Goal: Transaction & Acquisition: Purchase product/service

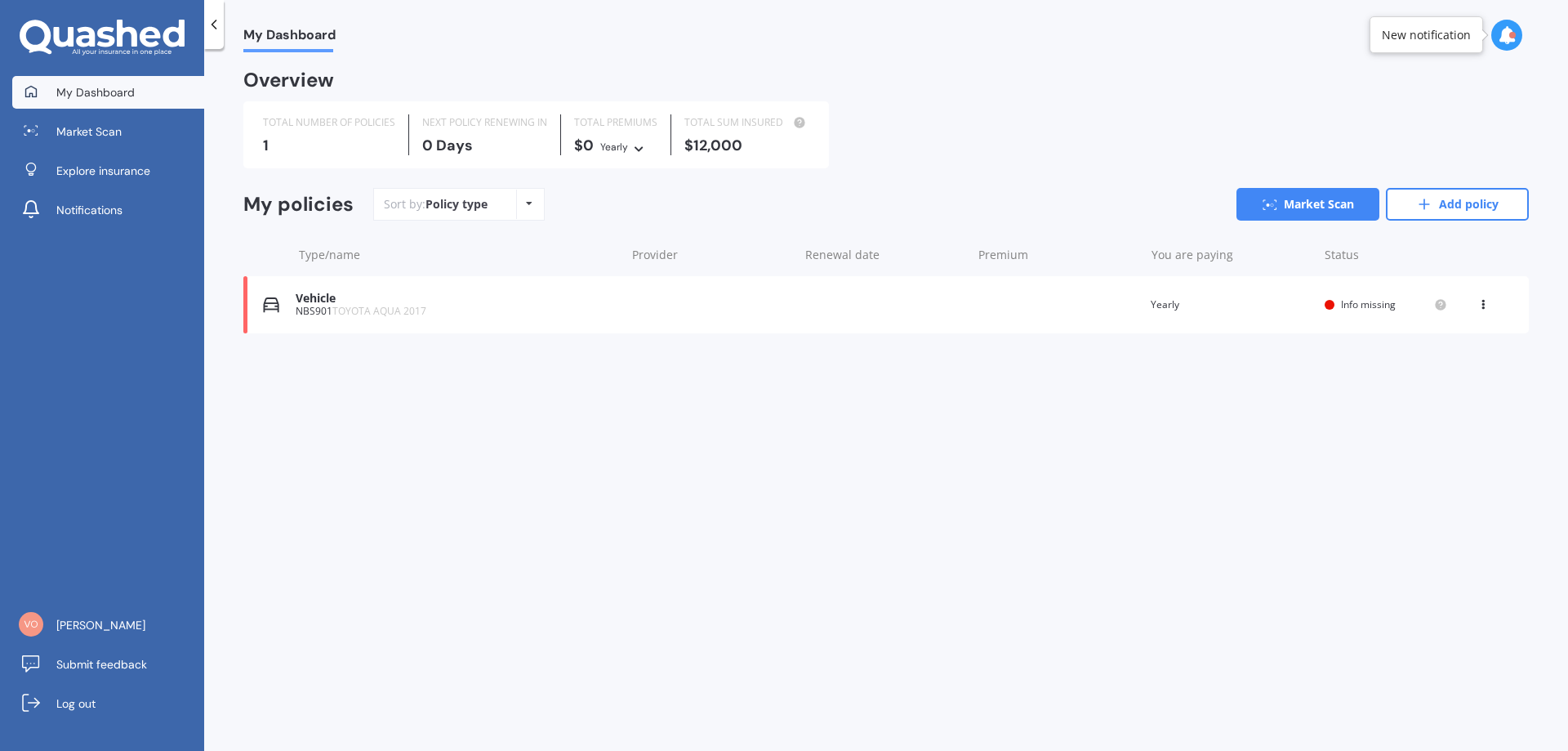
click at [526, 205] on icon at bounding box center [529, 204] width 7 height 10
click at [99, 96] on span "My Dashboard" at bounding box center [95, 92] width 78 height 16
click at [214, 18] on icon at bounding box center [214, 24] width 16 height 16
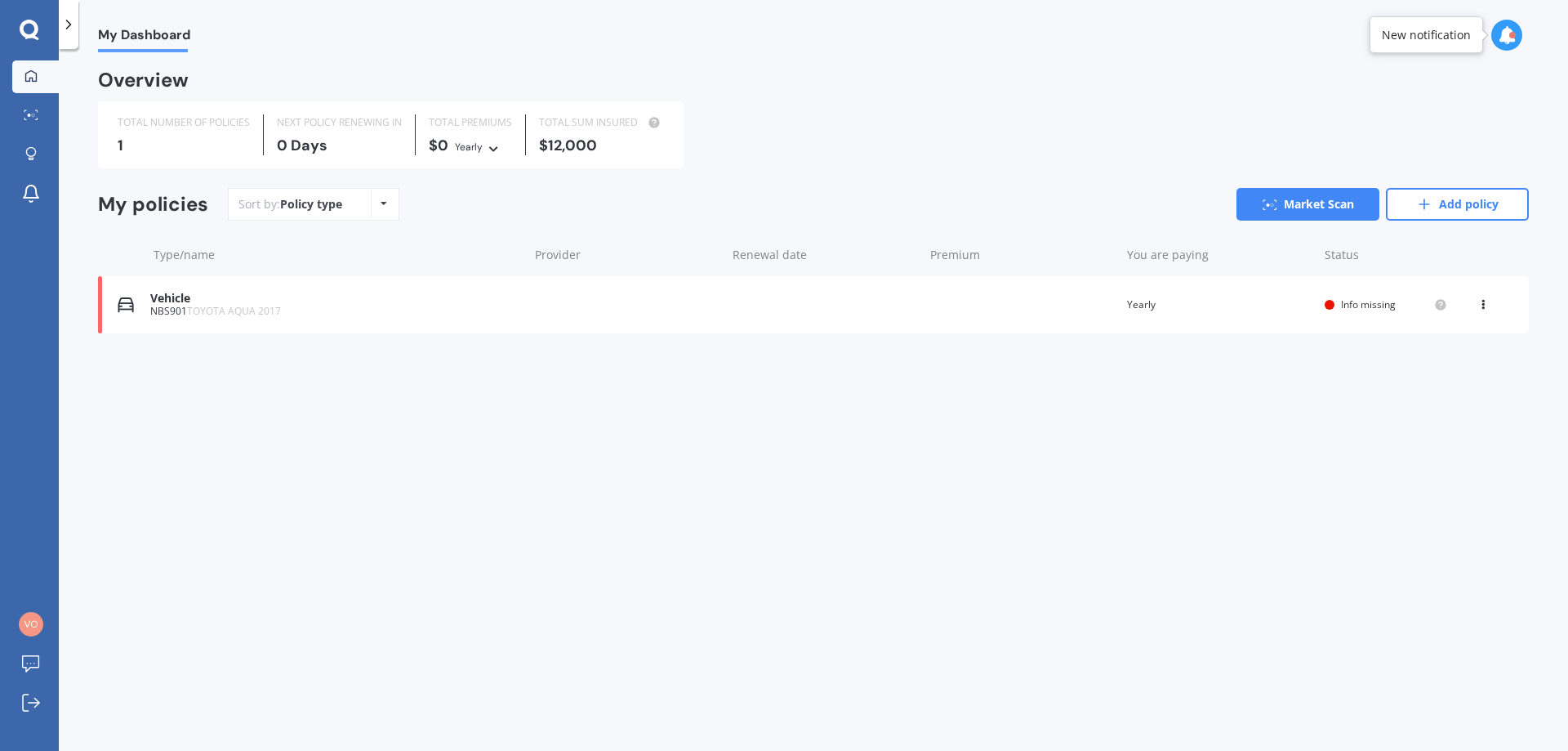
click at [384, 202] on icon at bounding box center [383, 204] width 7 height 10
click at [363, 272] on span "Alphabetical" at bounding box center [357, 269] width 69 height 16
click at [1341, 210] on link "Market Scan" at bounding box center [1308, 204] width 143 height 33
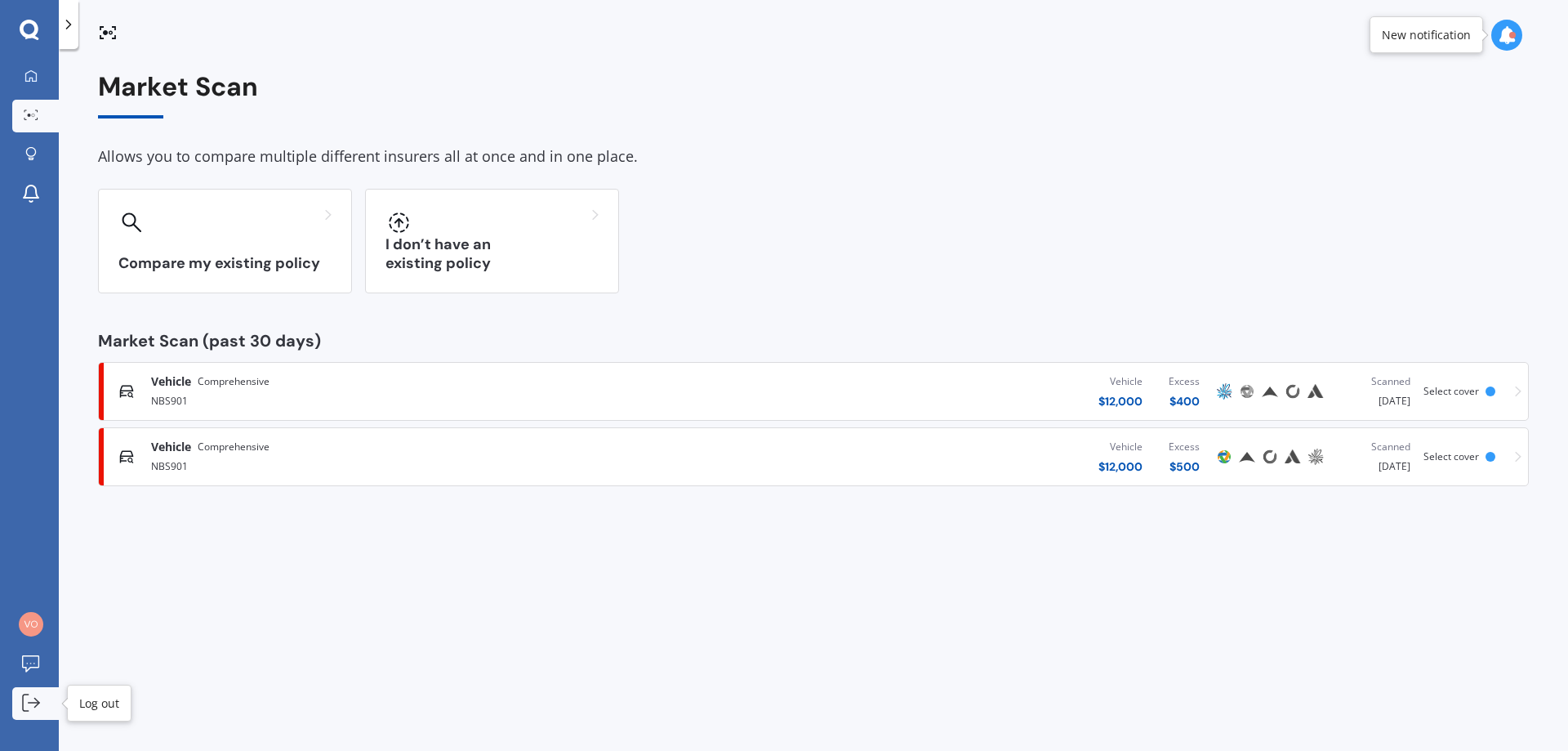
click at [31, 703] on icon at bounding box center [31, 702] width 18 height 18
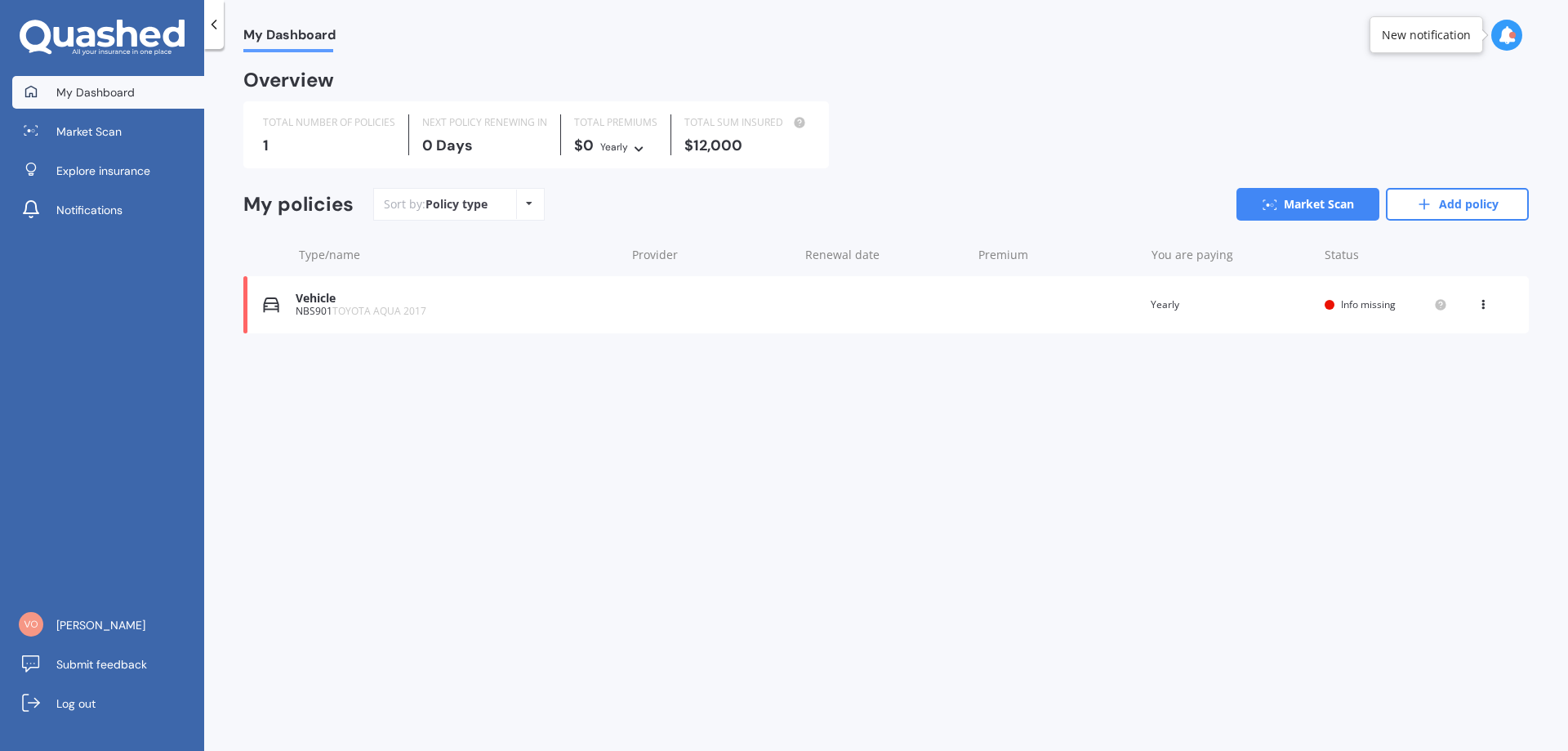
click at [262, 41] on span "My Dashboard" at bounding box center [289, 38] width 92 height 22
click at [207, 20] on icon at bounding box center [214, 24] width 16 height 16
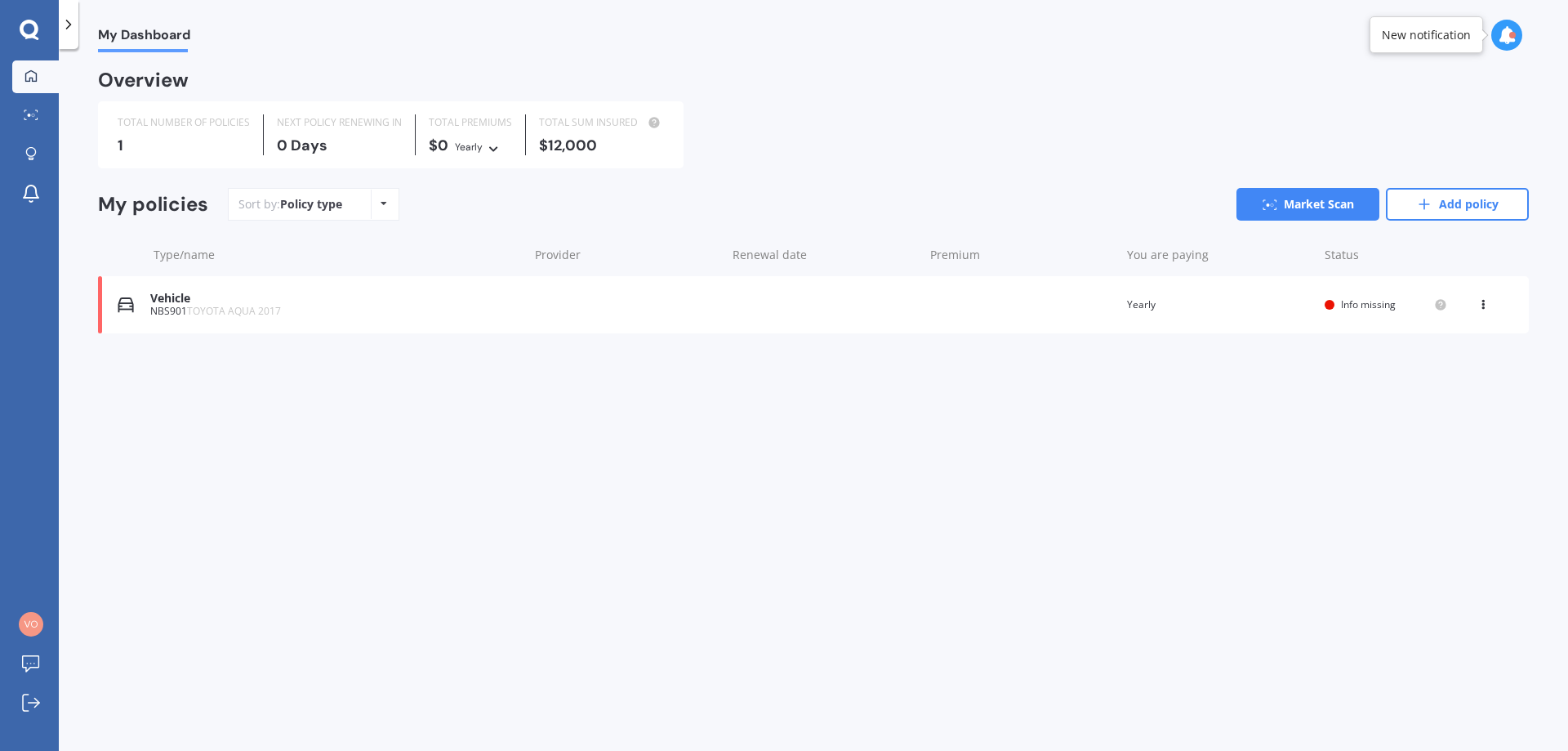
click at [74, 18] on icon at bounding box center [69, 24] width 16 height 16
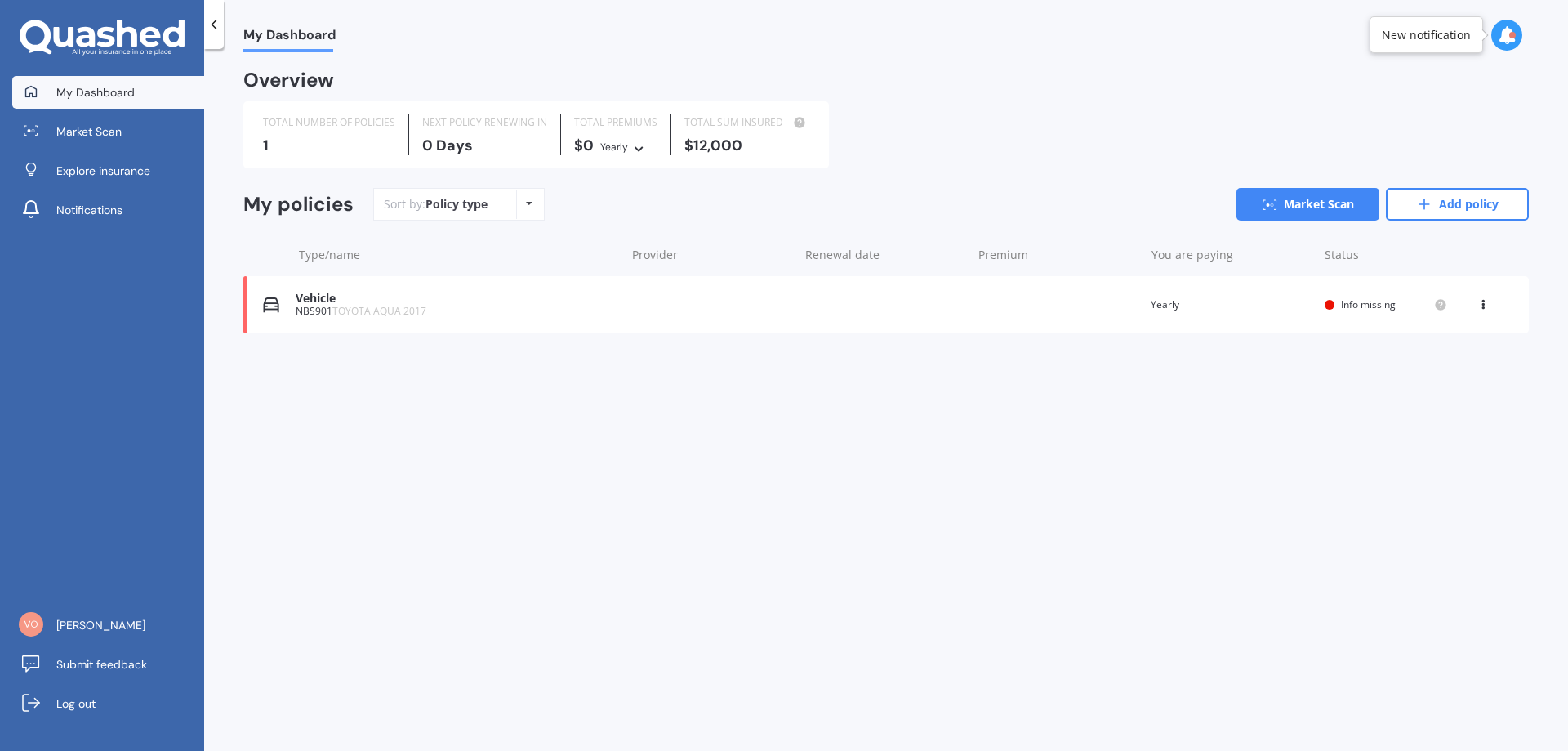
click at [89, 39] on icon at bounding box center [102, 38] width 165 height 37
click at [112, 631] on span "[PERSON_NAME]" at bounding box center [101, 625] width 89 height 16
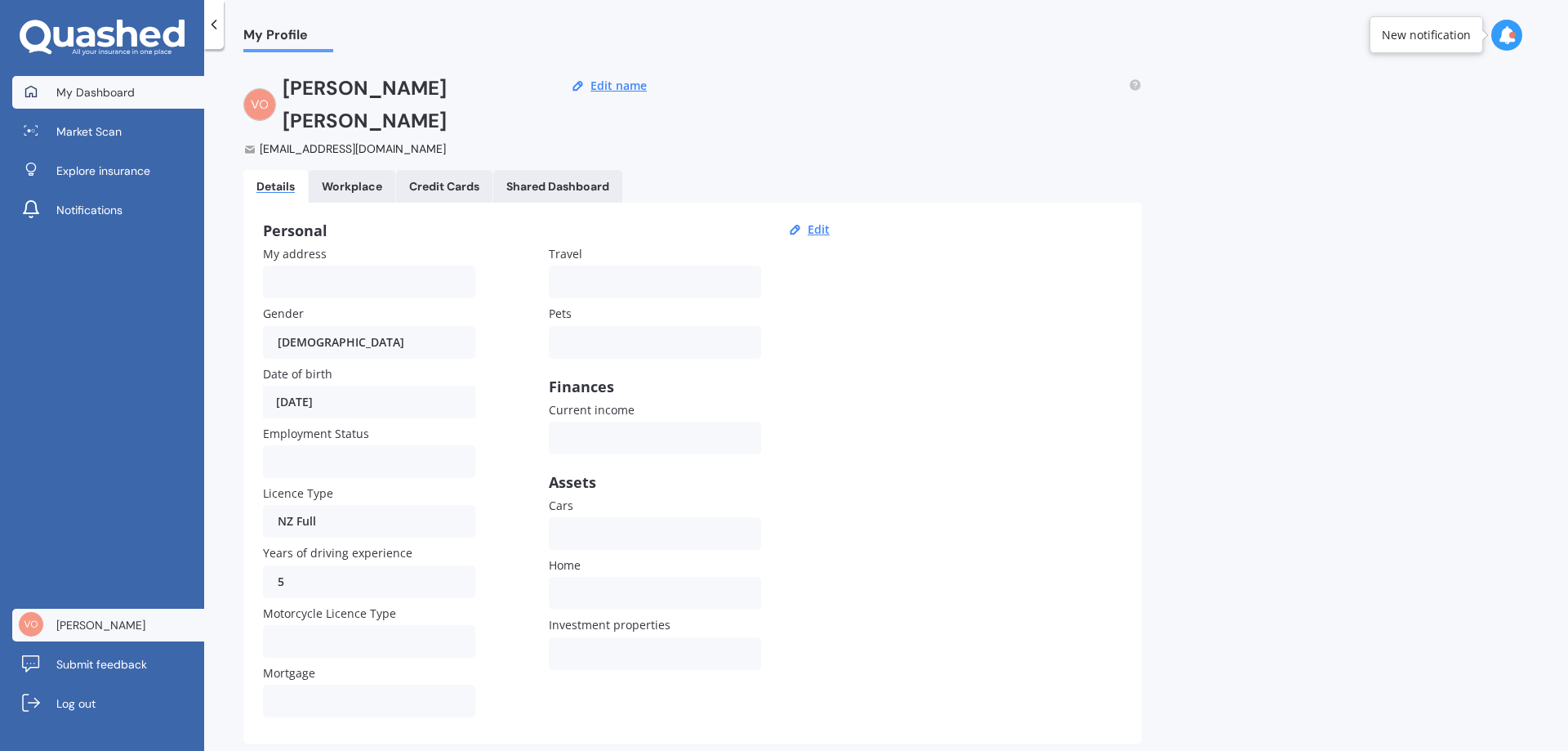
click at [74, 91] on span "My Dashboard" at bounding box center [95, 92] width 78 height 16
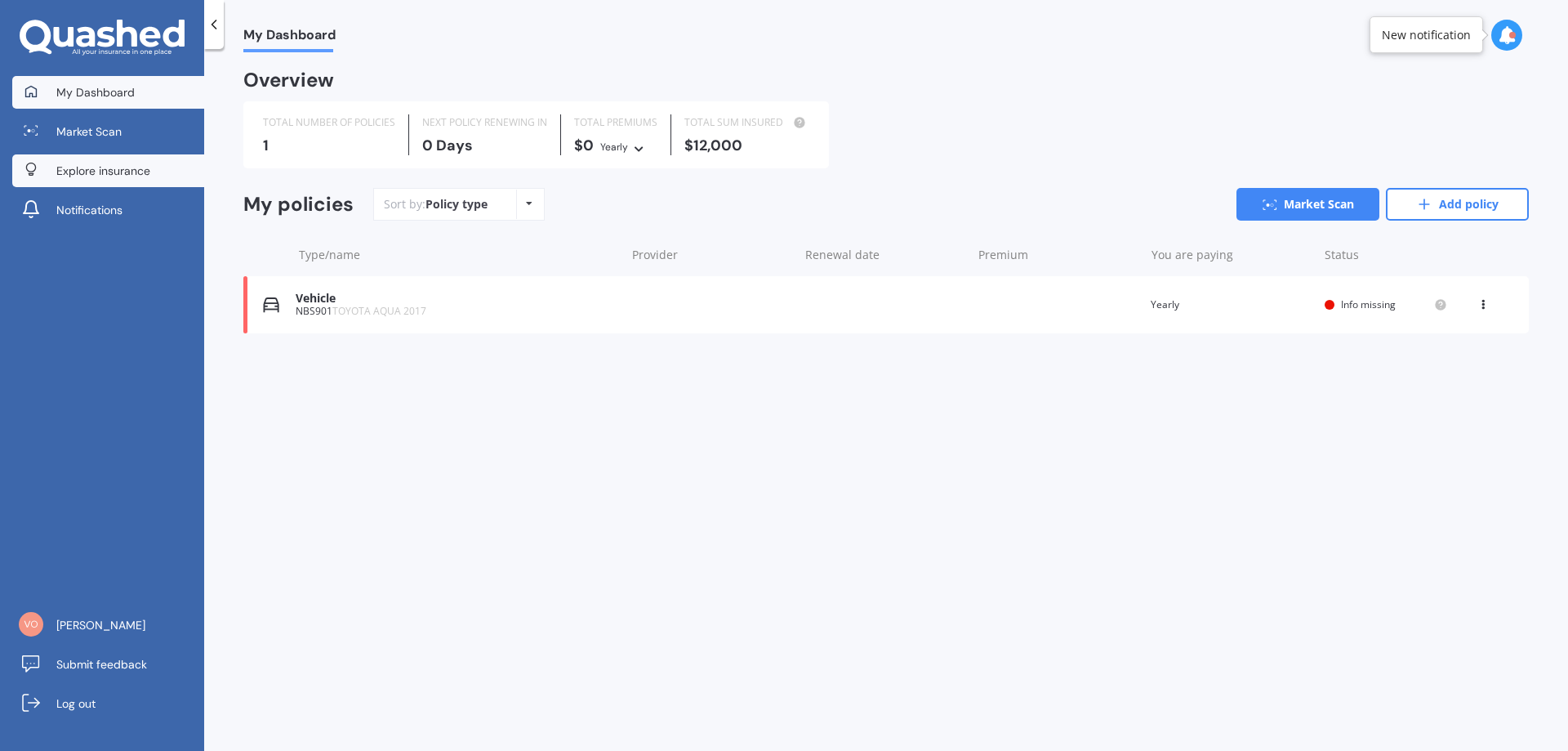
click at [74, 160] on link "Explore insurance" at bounding box center [107, 170] width 192 height 33
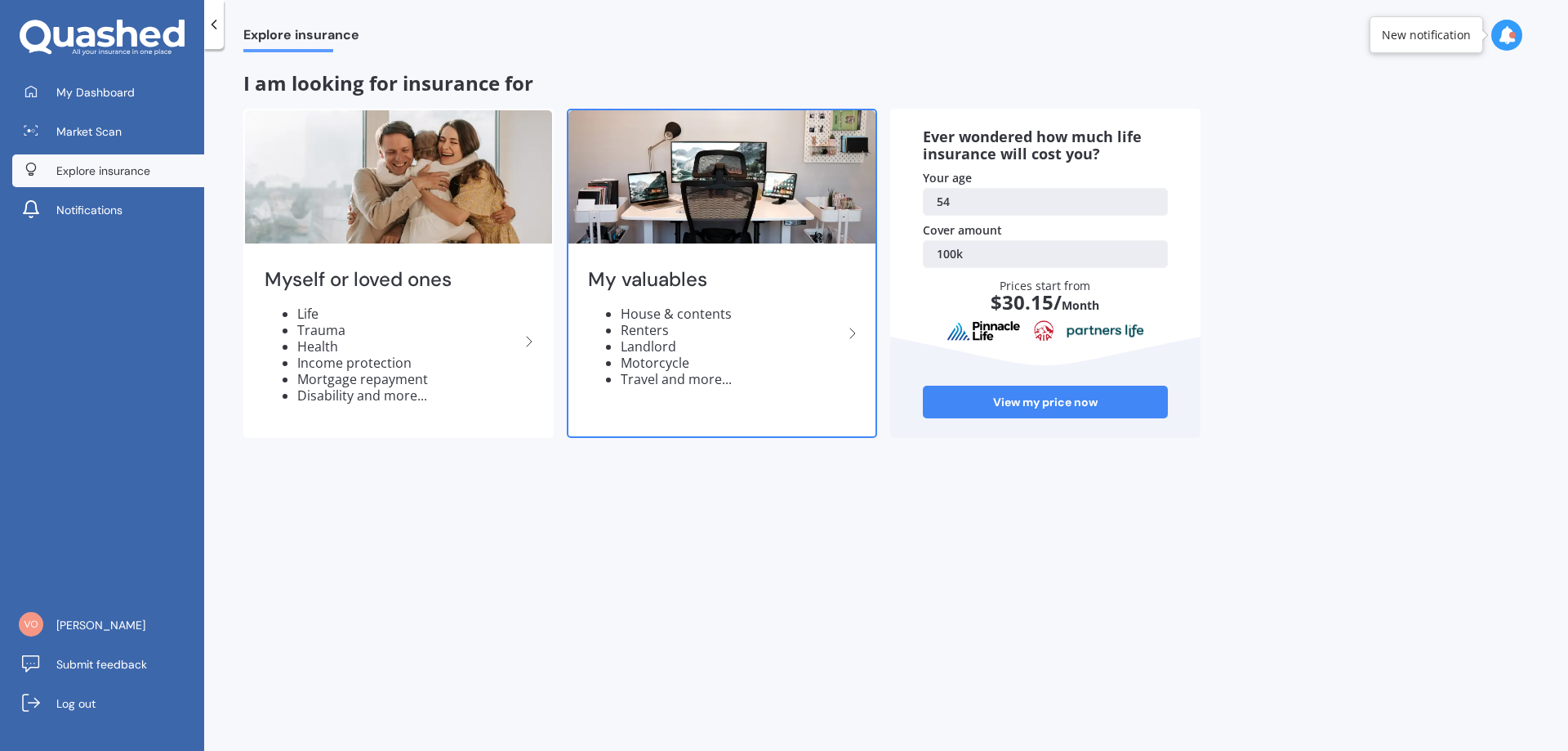
click at [673, 172] on img at bounding box center [721, 177] width 307 height 133
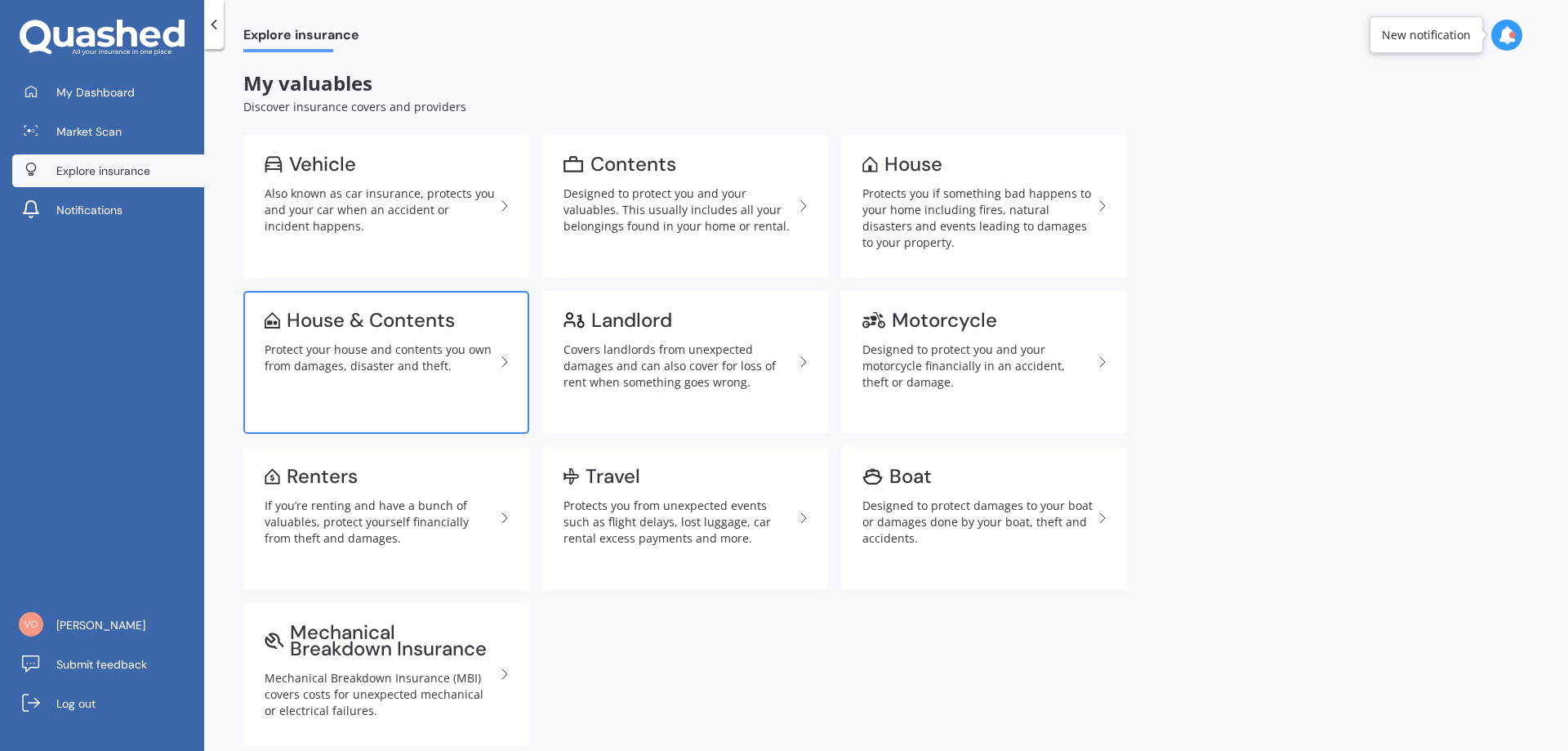
click at [398, 315] on div "House & Contents" at bounding box center [370, 320] width 168 height 16
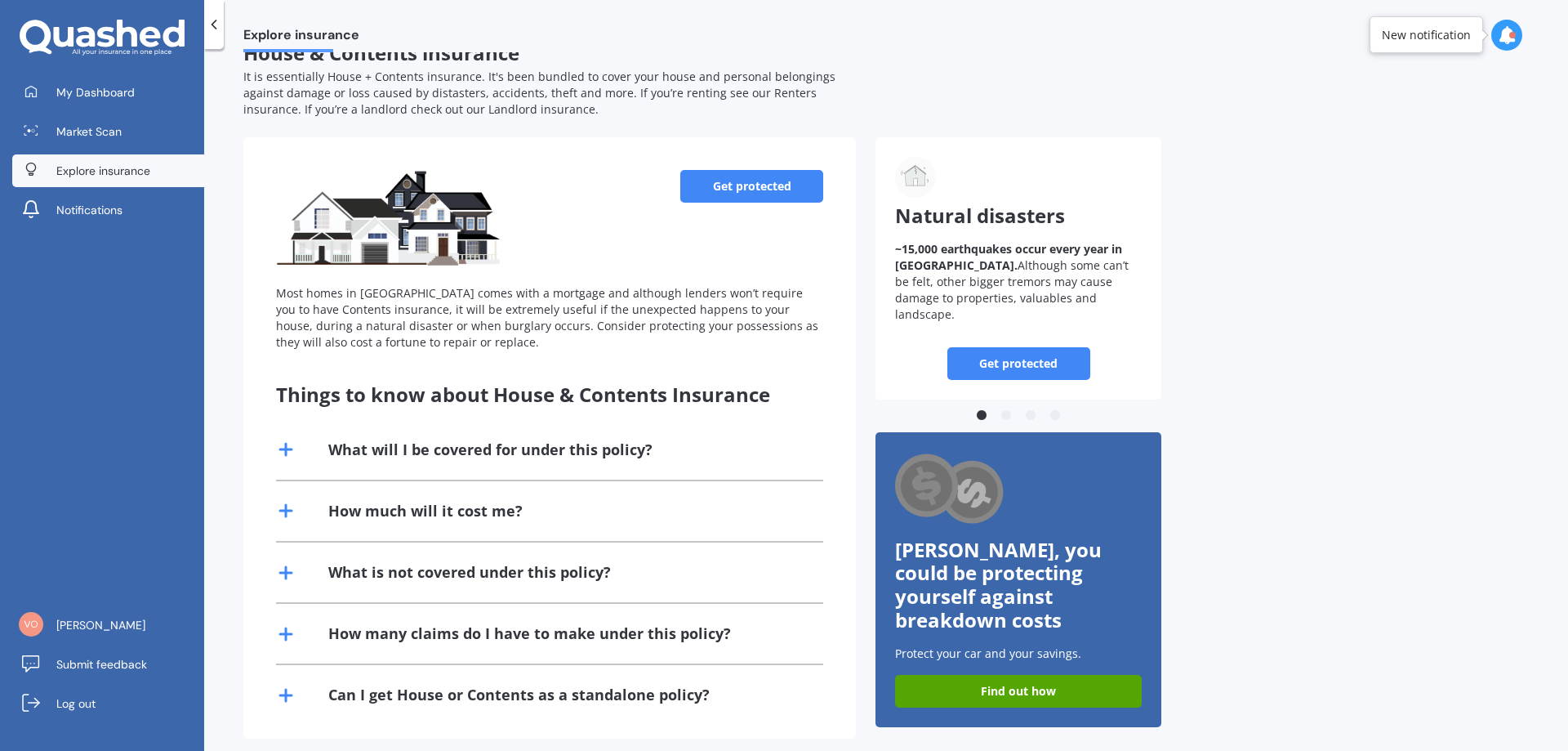
scroll to position [48, 0]
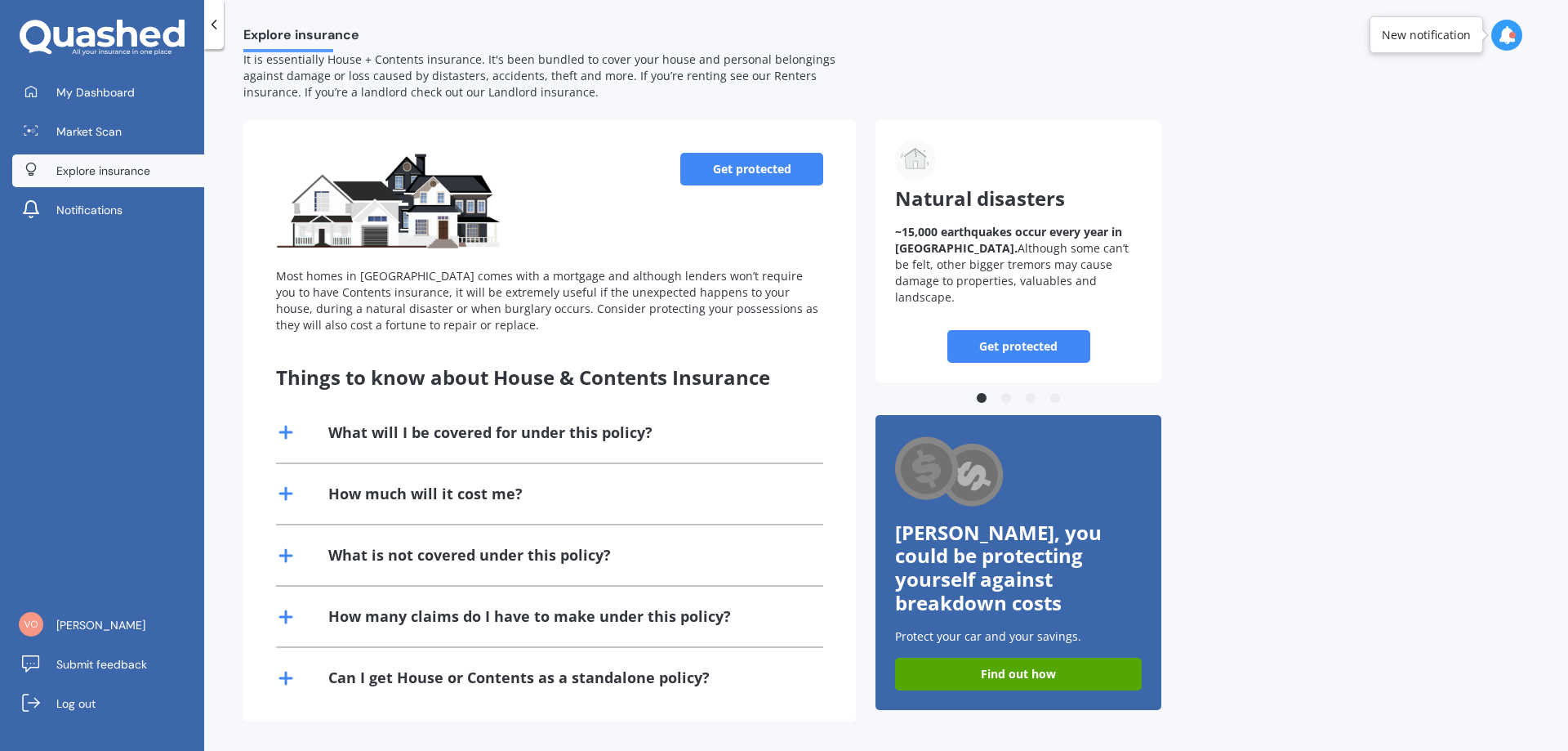
click at [769, 173] on link "Get protected" at bounding box center [752, 169] width 143 height 33
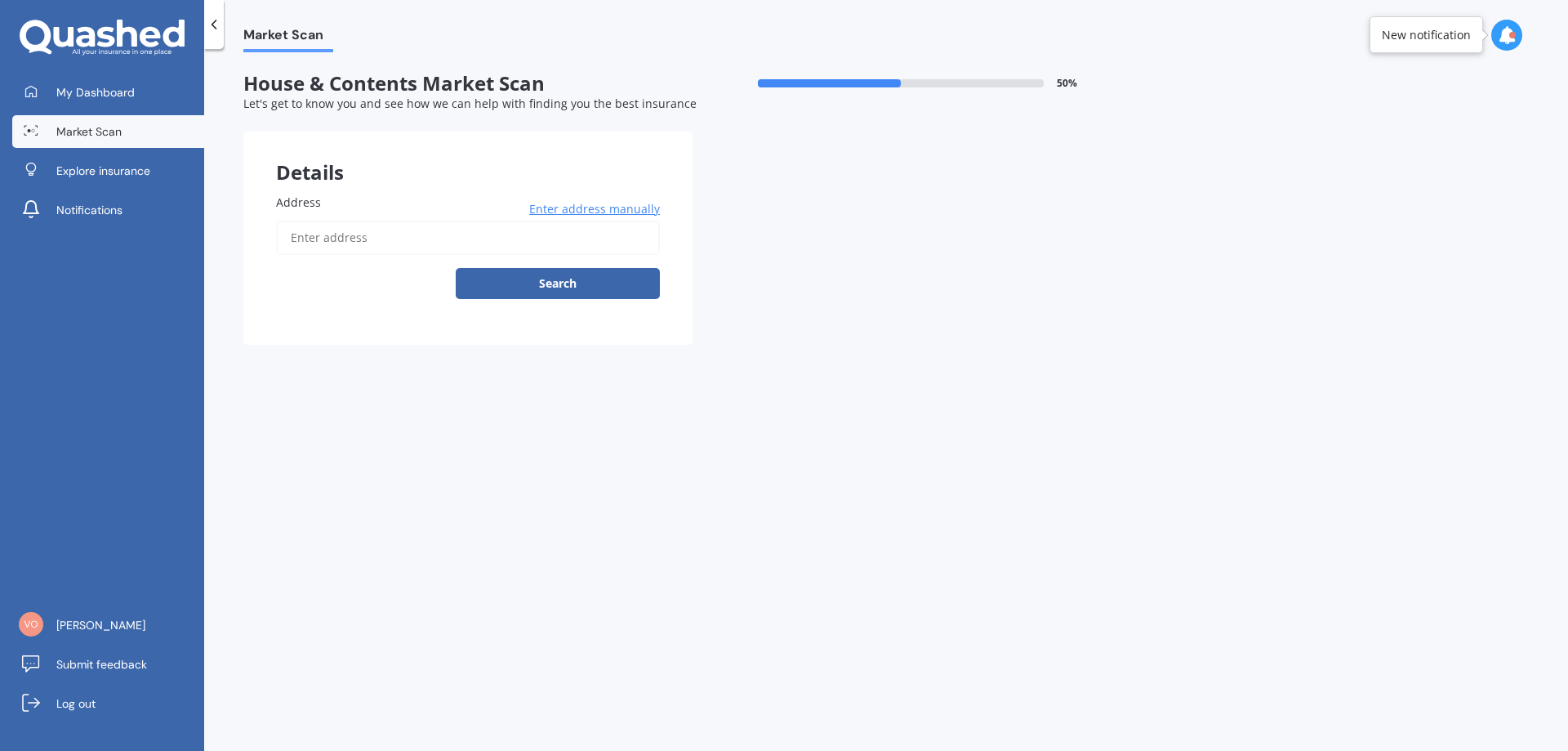
click at [432, 249] on input "Address" at bounding box center [468, 237] width 384 height 35
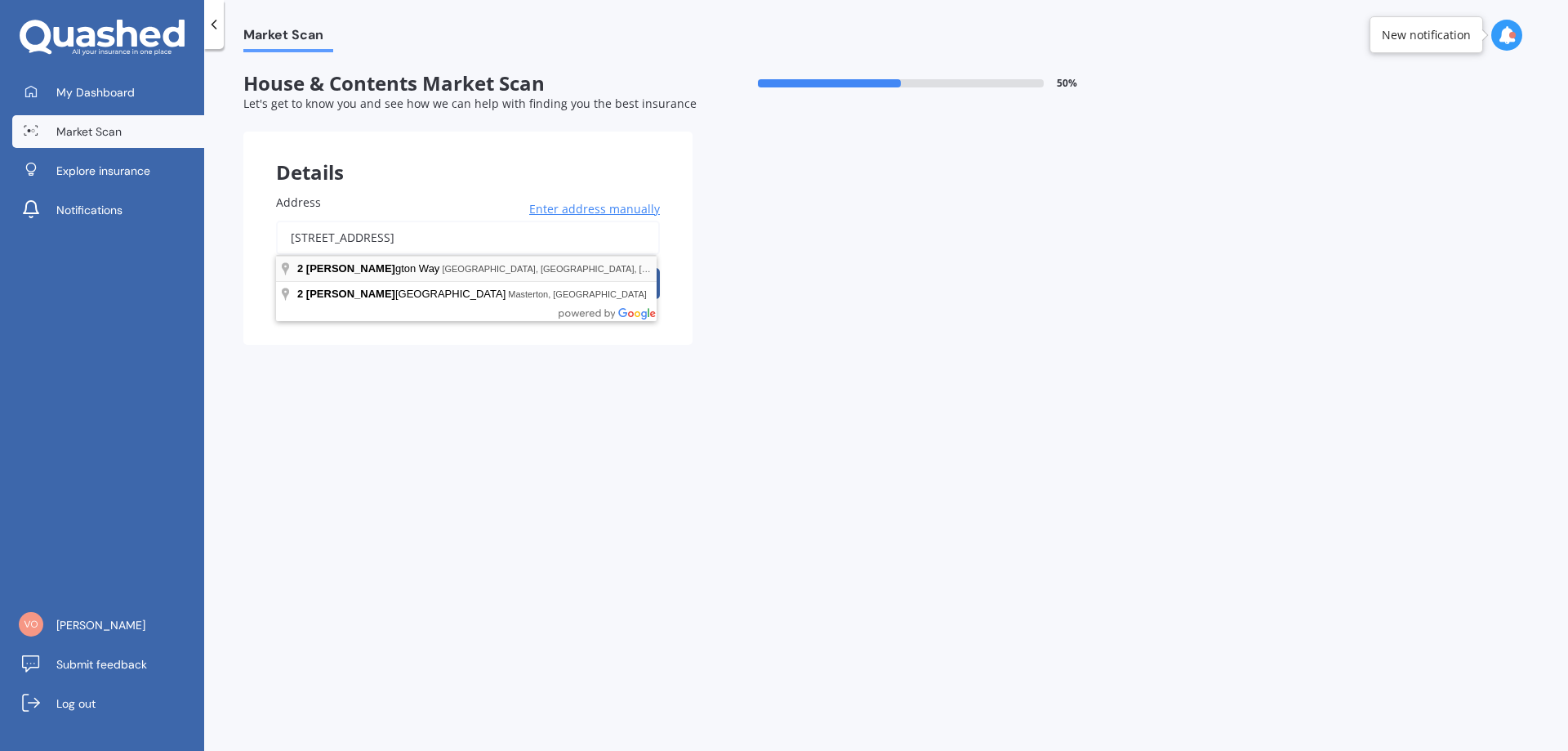
type input "[STREET_ADDRESS]"
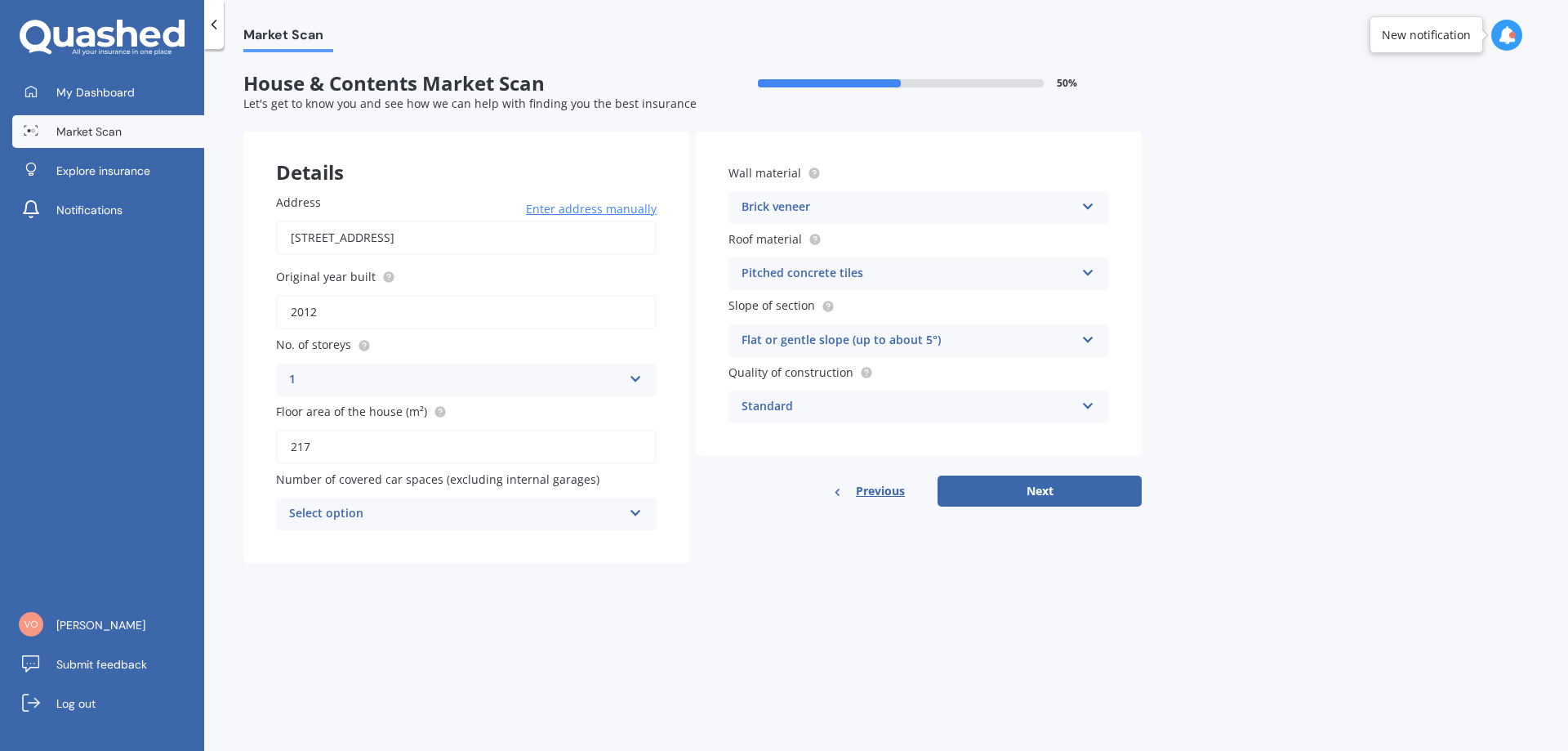
click at [636, 509] on icon at bounding box center [636, 510] width 14 height 12
click at [525, 605] on div "2" at bounding box center [467, 605] width 379 height 30
click at [1085, 272] on icon at bounding box center [1088, 270] width 14 height 12
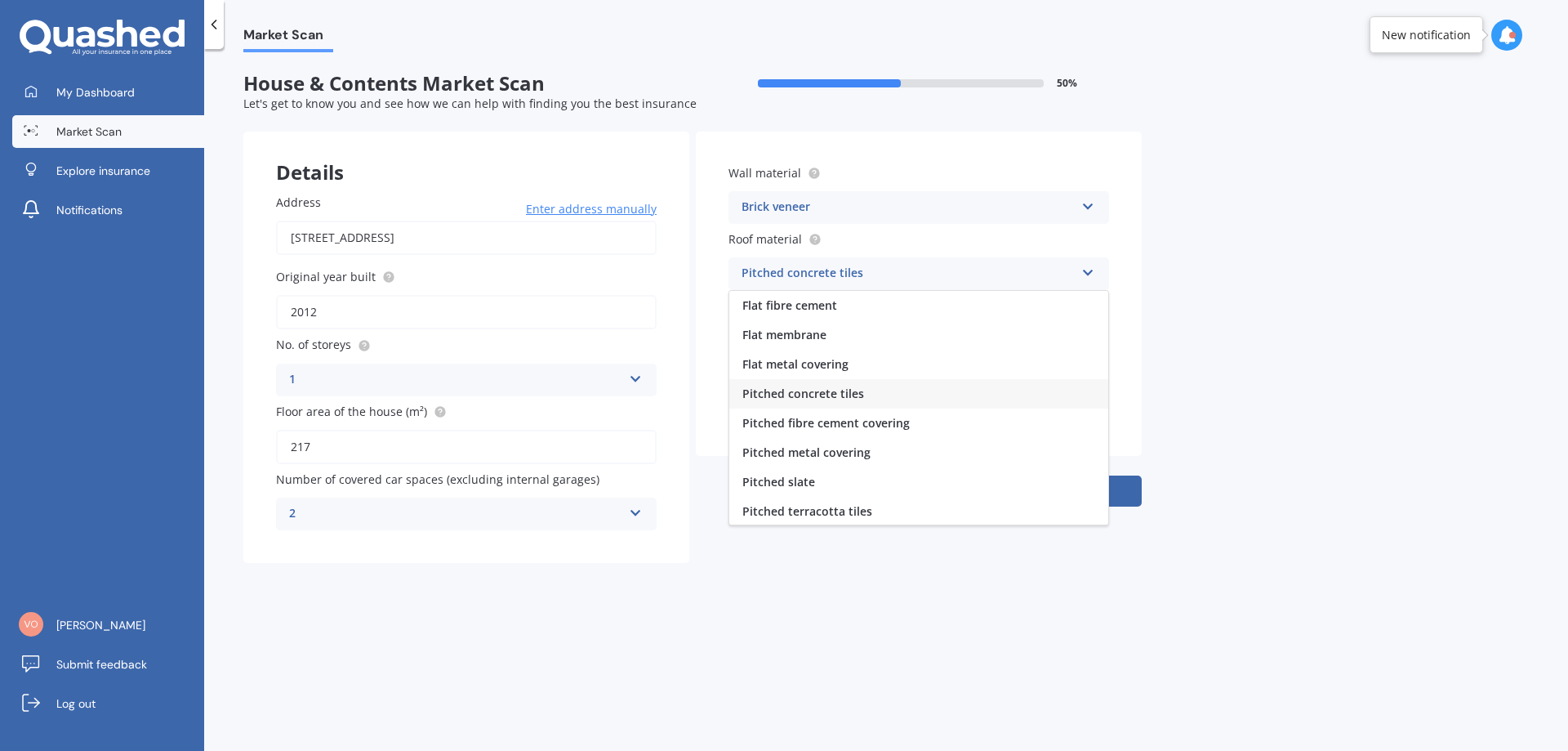
click at [1322, 273] on div "Market Scan House & Contents Market Scan 50 % Let's get to know you and see how…" at bounding box center [886, 403] width 1363 height 701
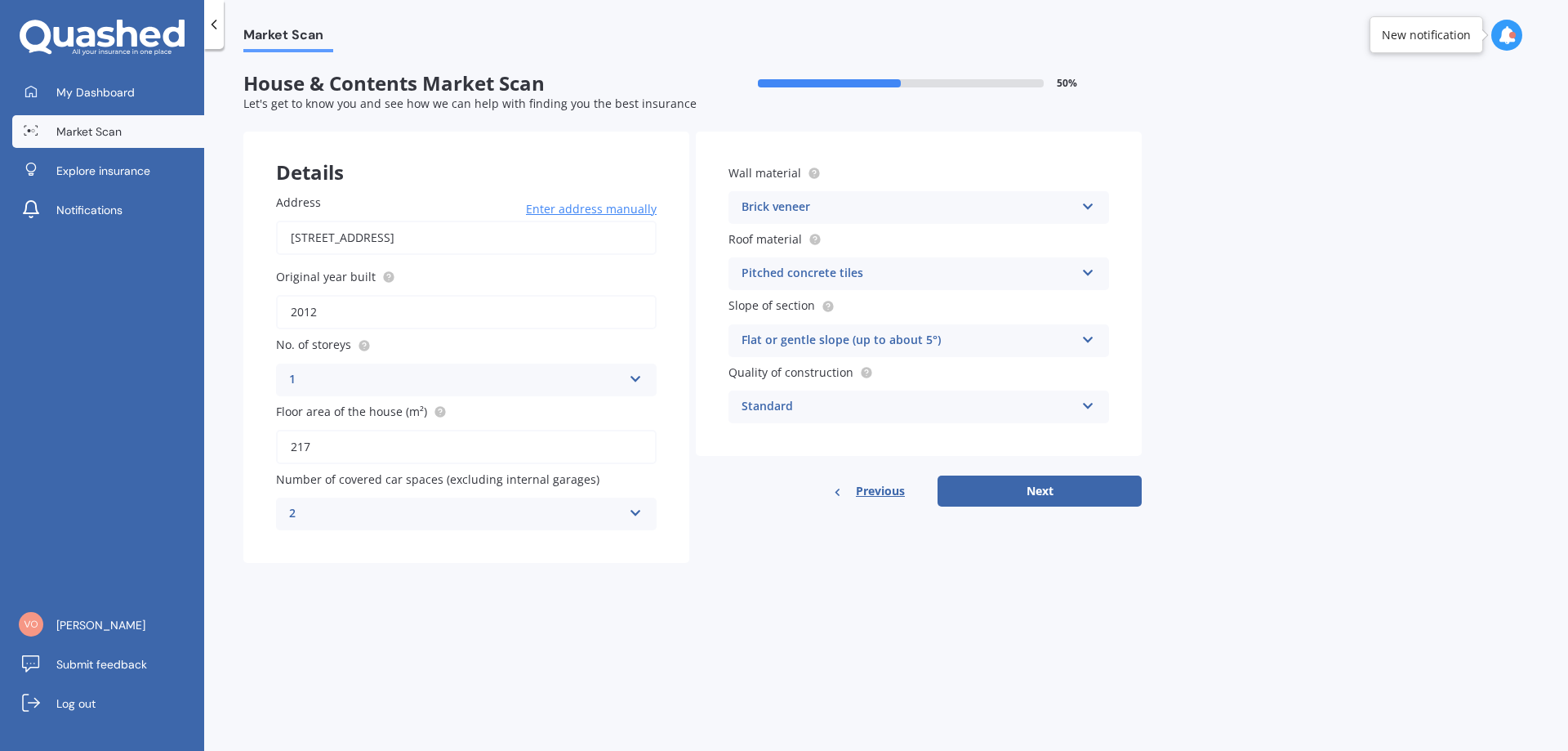
click at [1086, 339] on icon at bounding box center [1088, 337] width 14 height 12
click at [1006, 373] on div "Flat or gentle slope (up to about 5°)" at bounding box center [919, 373] width 379 height 30
click at [1106, 405] on div "Standard Standard High Prestige" at bounding box center [919, 406] width 380 height 33
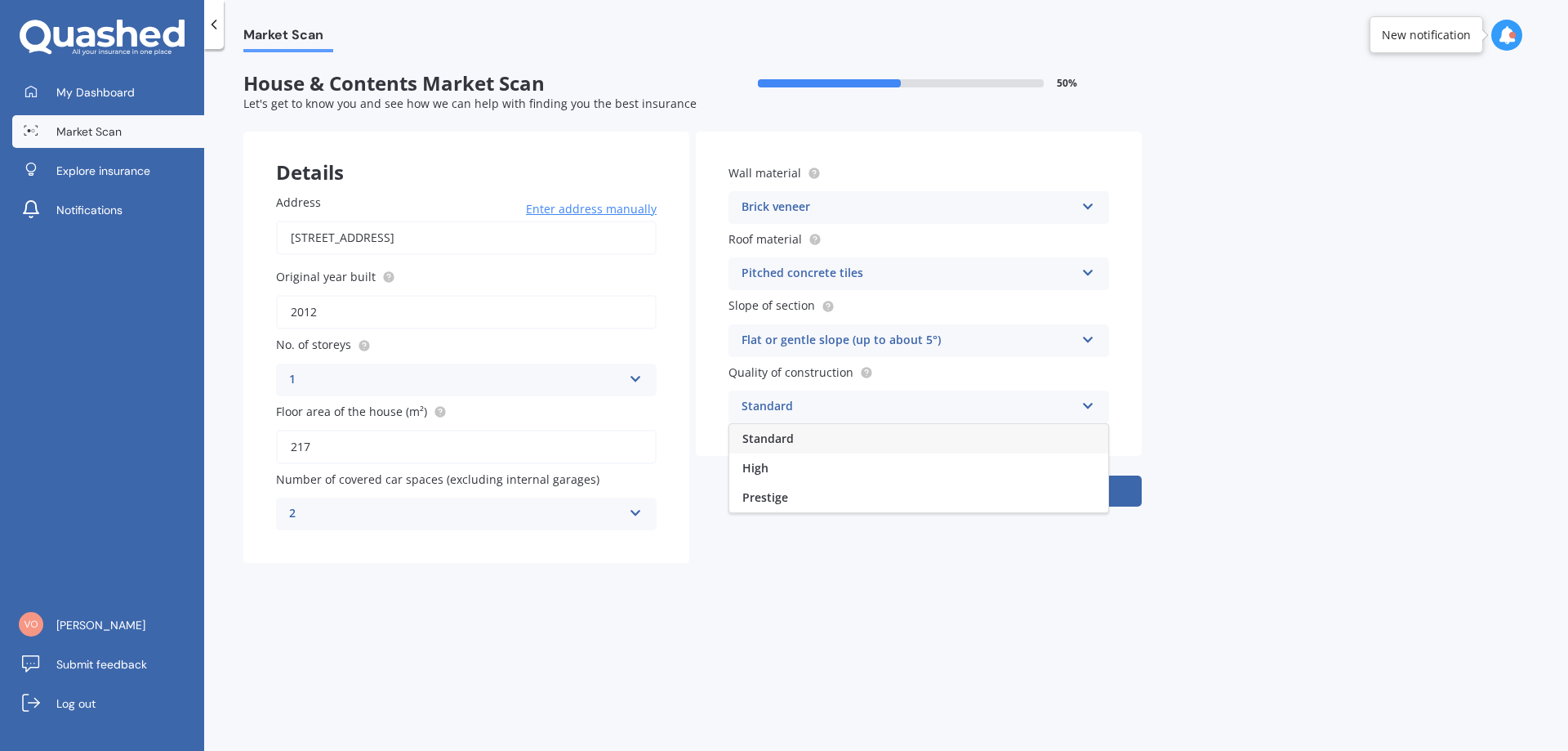
click at [1228, 397] on div "Market Scan House & Contents Market Scan 50 % Let's get to know you and see how…" at bounding box center [886, 403] width 1363 height 701
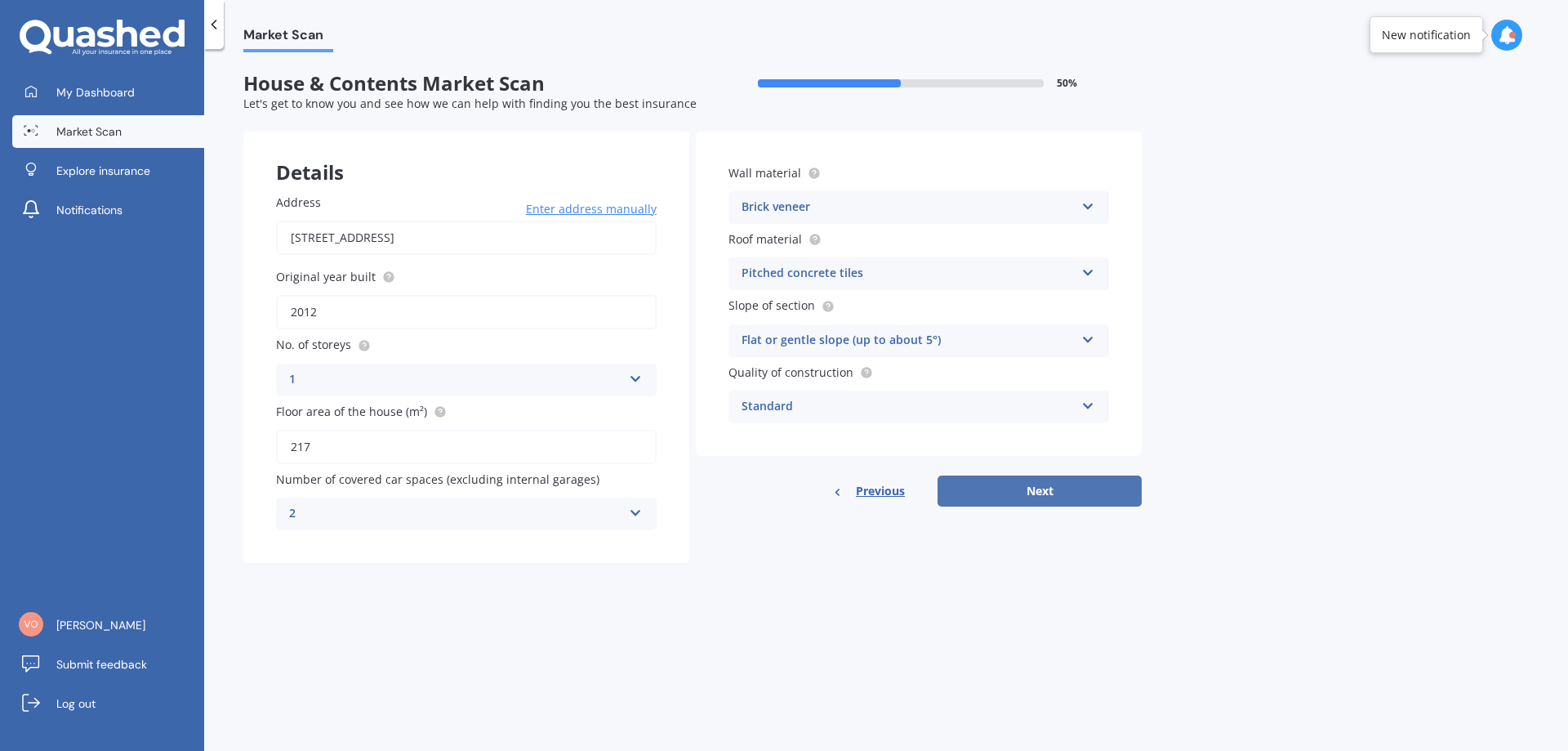
click at [1061, 486] on button "Next" at bounding box center [1040, 491] width 205 height 31
select select "29"
select select "10"
select select "1970"
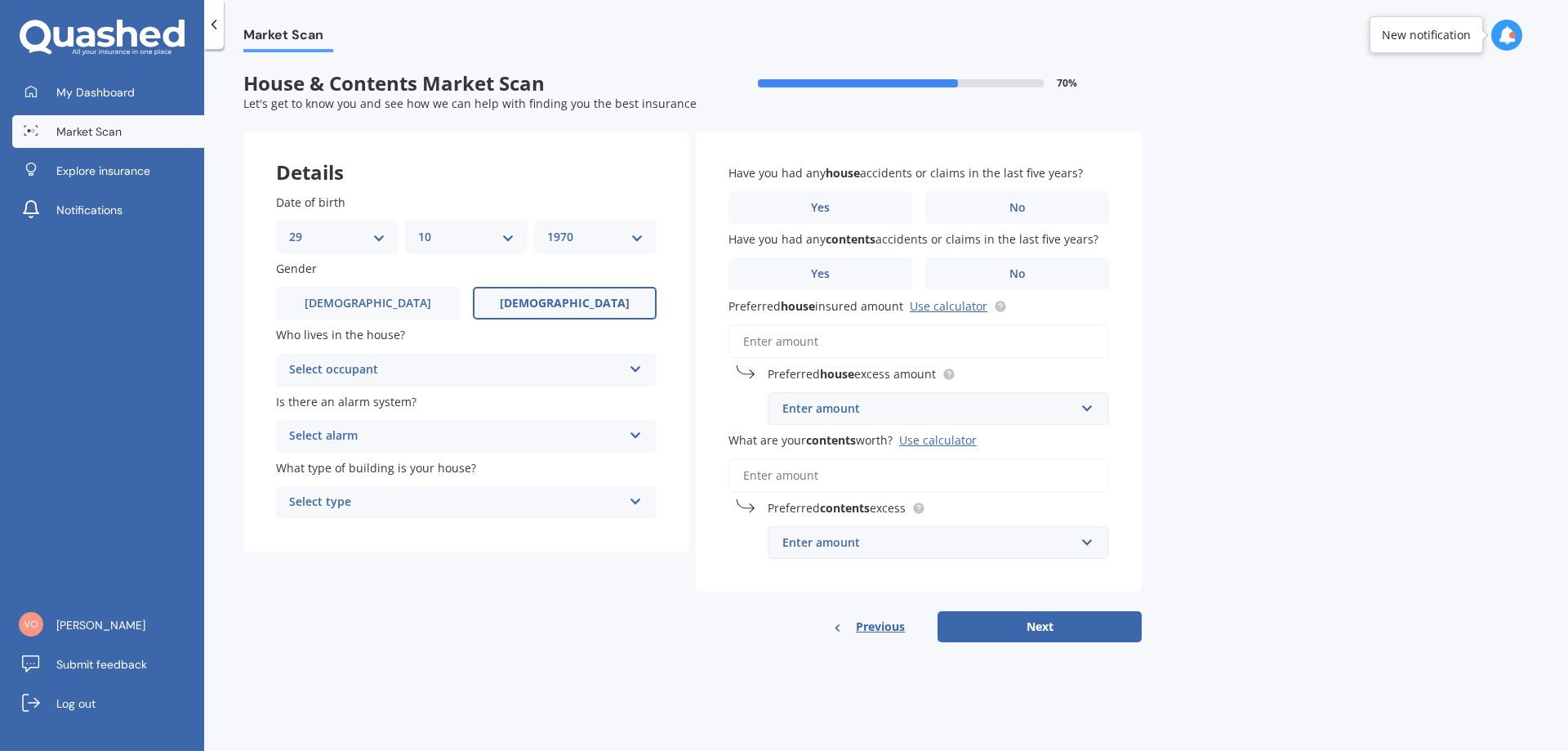
click at [640, 371] on icon at bounding box center [636, 367] width 14 height 12
click at [578, 399] on div "Owner" at bounding box center [467, 402] width 379 height 30
click at [631, 433] on icon at bounding box center [636, 432] width 14 height 12
click at [433, 474] on div "Yes, monitored" at bounding box center [467, 468] width 379 height 30
click at [635, 502] on icon at bounding box center [636, 499] width 14 height 12
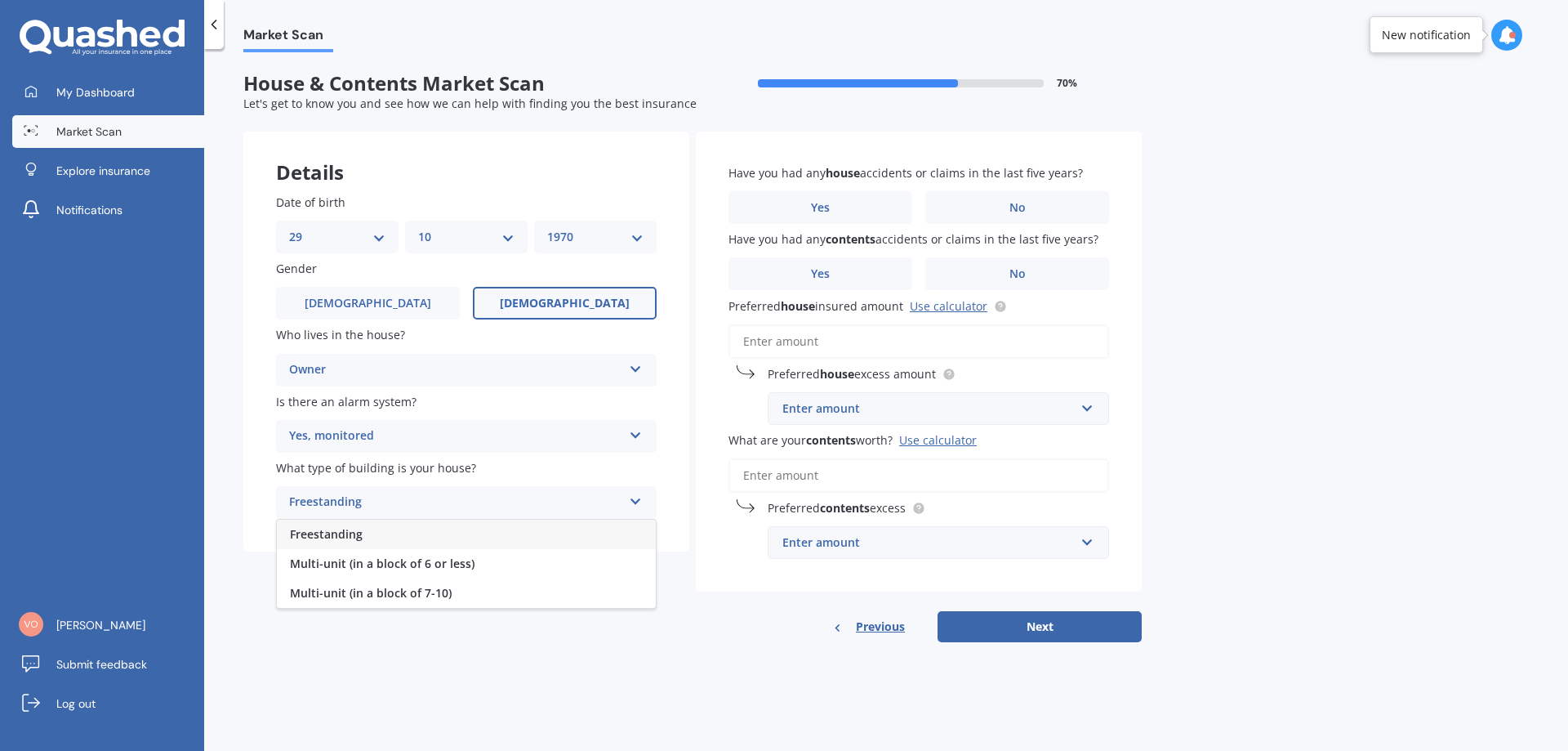
click at [343, 533] on span "Freestanding" at bounding box center [326, 534] width 72 height 16
click at [1030, 205] on label "No" at bounding box center [1017, 207] width 184 height 33
click at [0, 0] on input "No" at bounding box center [0, 0] width 0 height 0
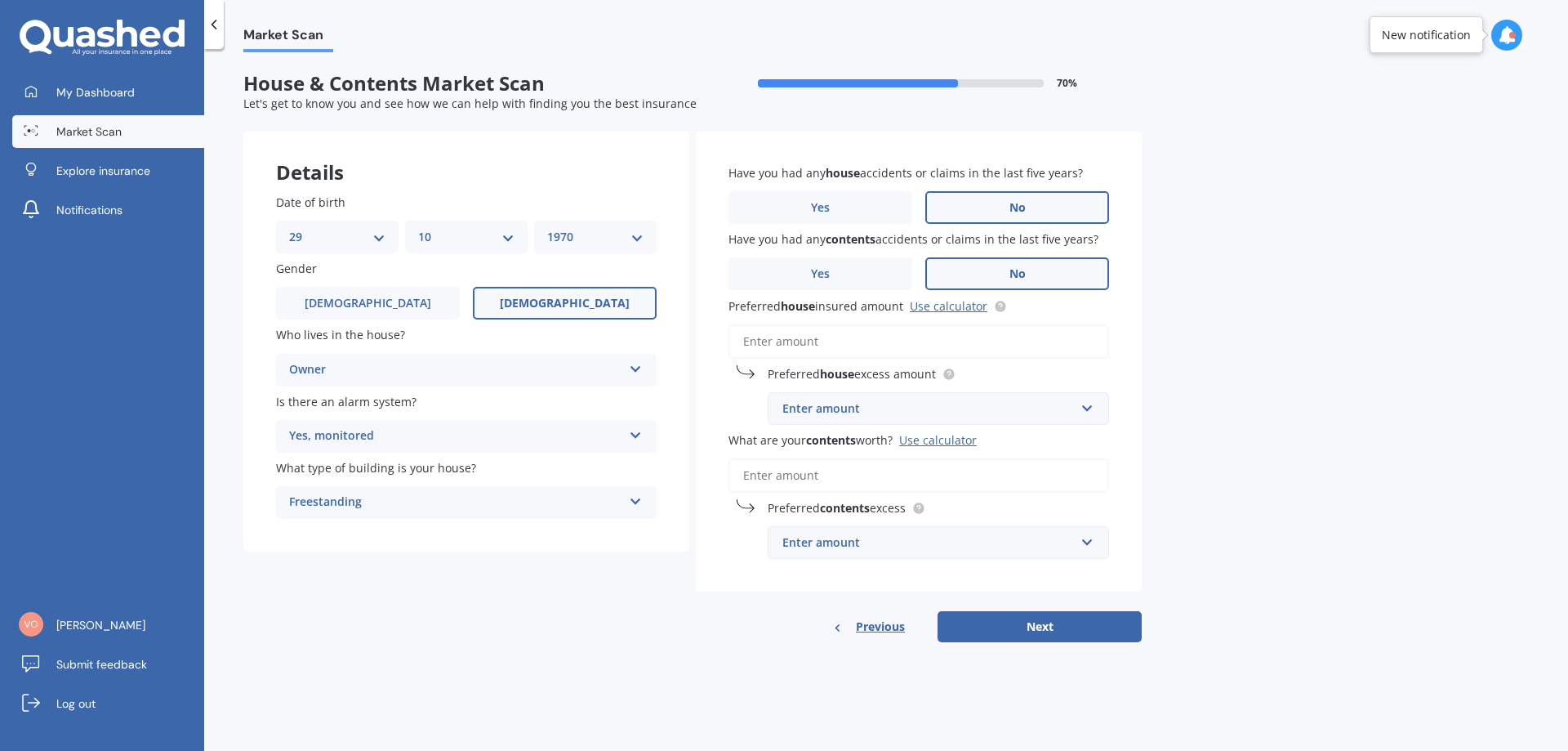
click at [1023, 270] on span "No" at bounding box center [1017, 274] width 16 height 14
click at [0, 0] on input "No" at bounding box center [0, 0] width 0 height 0
drag, startPoint x: 729, startPoint y: 304, endPoint x: 907, endPoint y: 313, distance: 178.2
click at [907, 313] on span "Preferred house insured amount Use calculator" at bounding box center [858, 306] width 259 height 16
click at [945, 311] on link "Use calculator" at bounding box center [948, 306] width 77 height 16
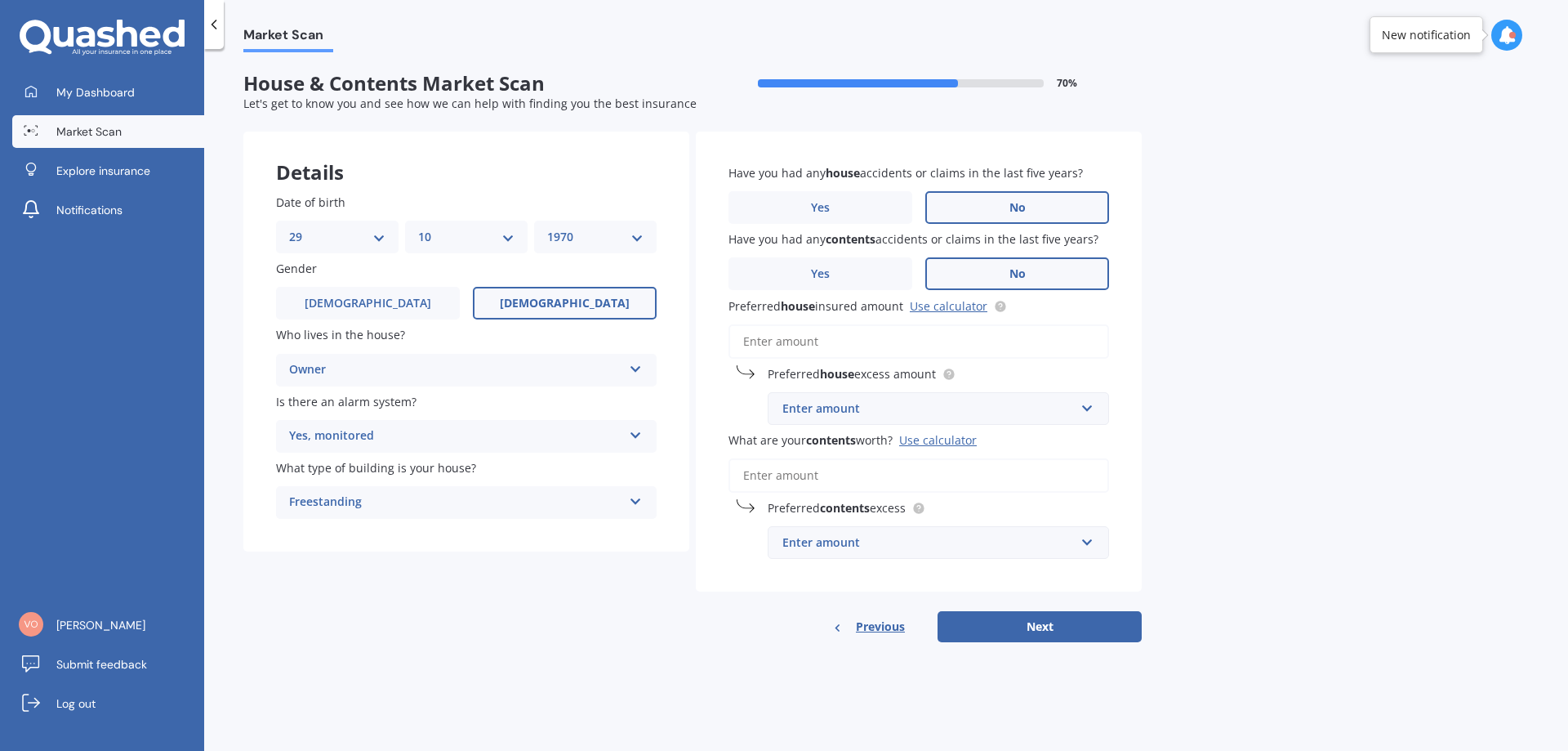
click at [1037, 343] on input "Preferred house insured amount Use calculator" at bounding box center [919, 341] width 380 height 35
click at [865, 343] on input "Preferred house insured amount Use calculator" at bounding box center [919, 341] width 380 height 35
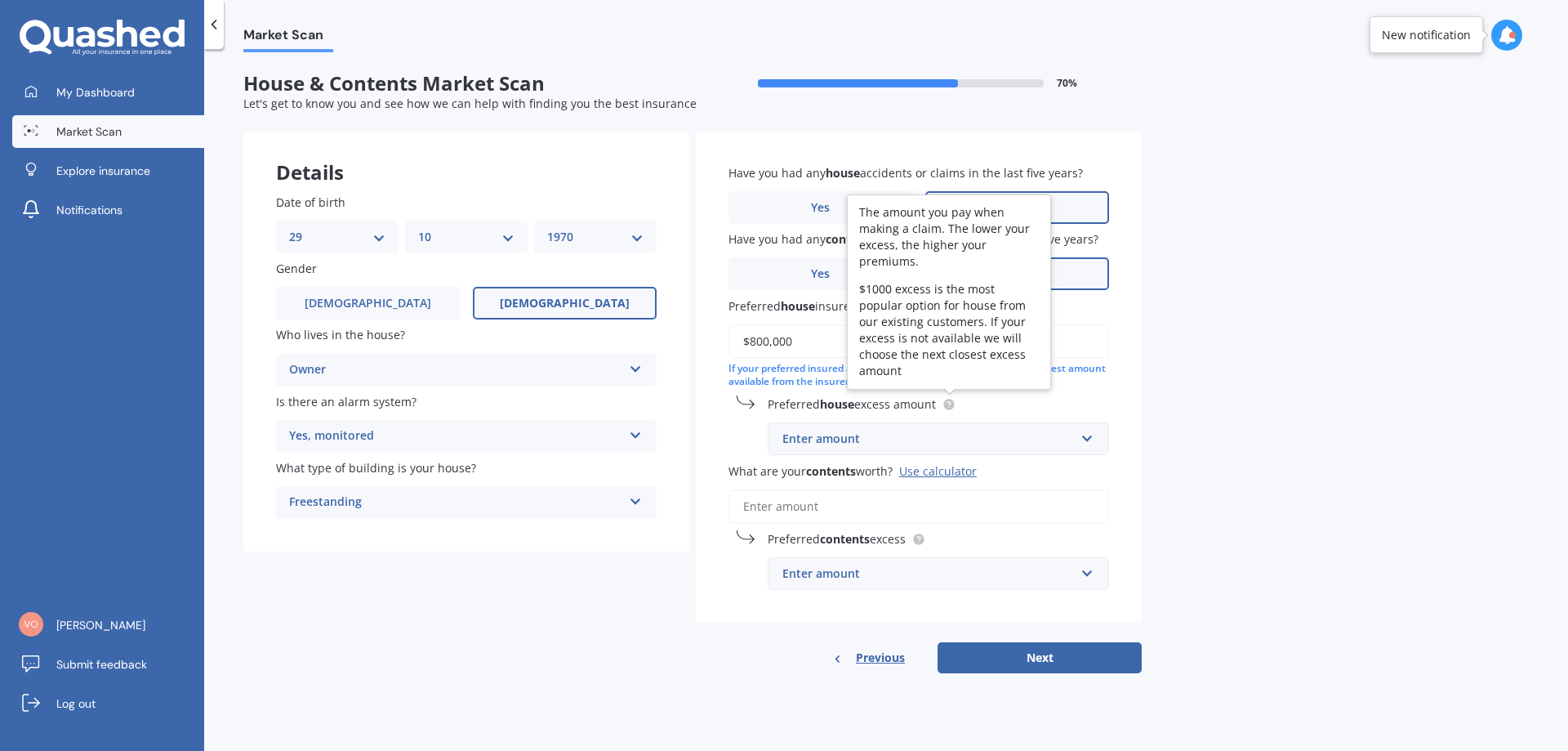
type input "$800,000"
click at [947, 403] on circle at bounding box center [948, 404] width 11 height 11
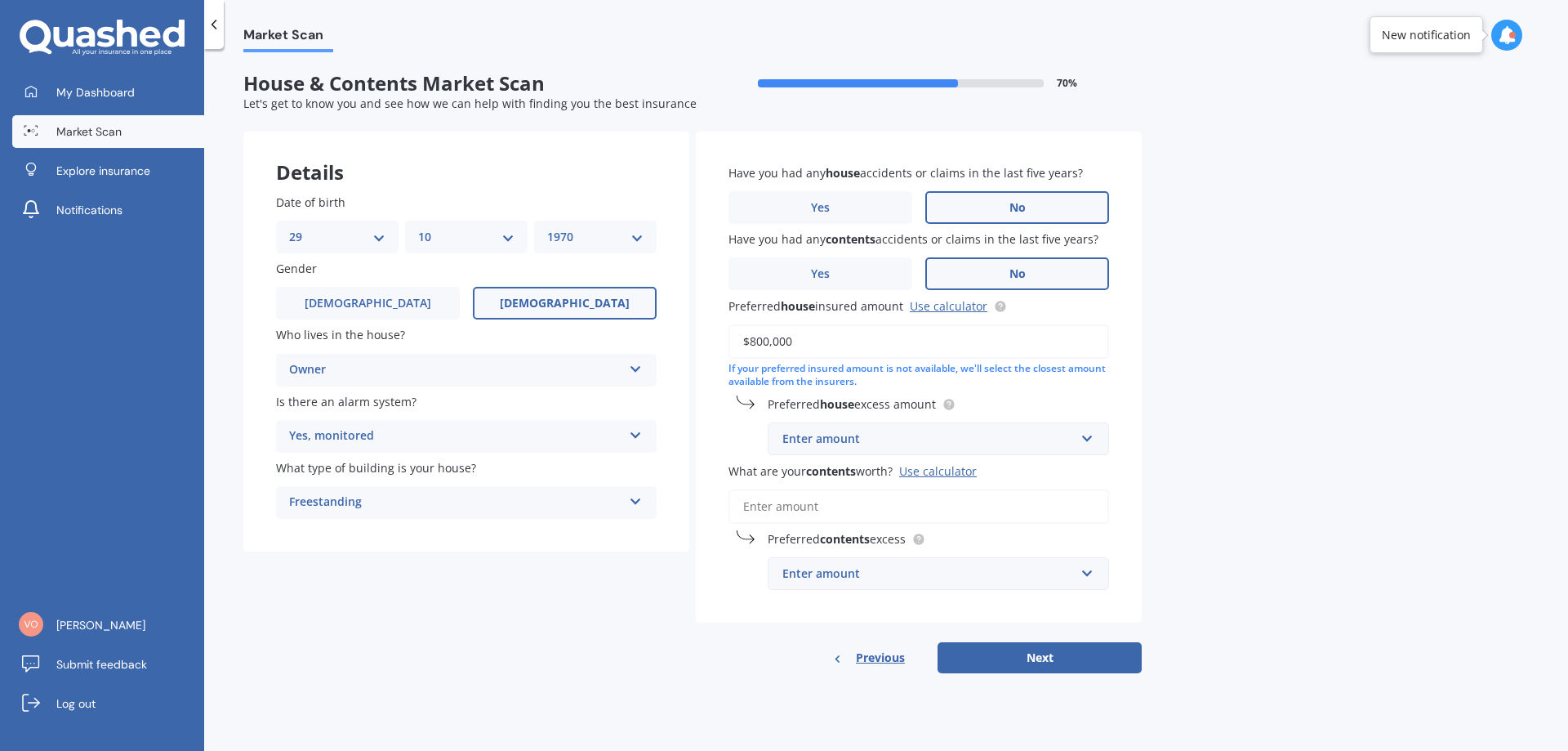
click at [872, 440] on div "Enter amount" at bounding box center [928, 439] width 292 height 18
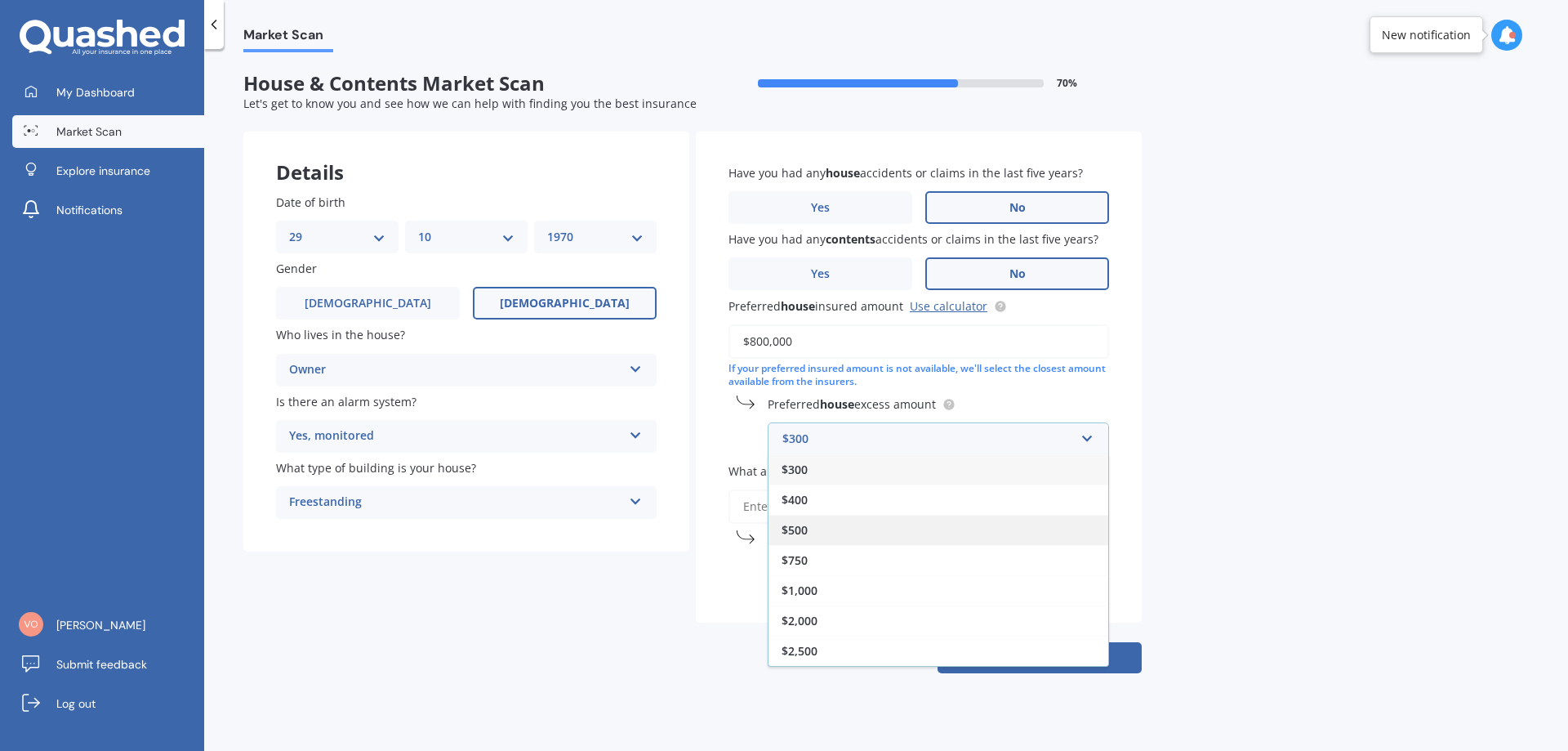
click at [840, 526] on div "$500" at bounding box center [938, 529] width 340 height 30
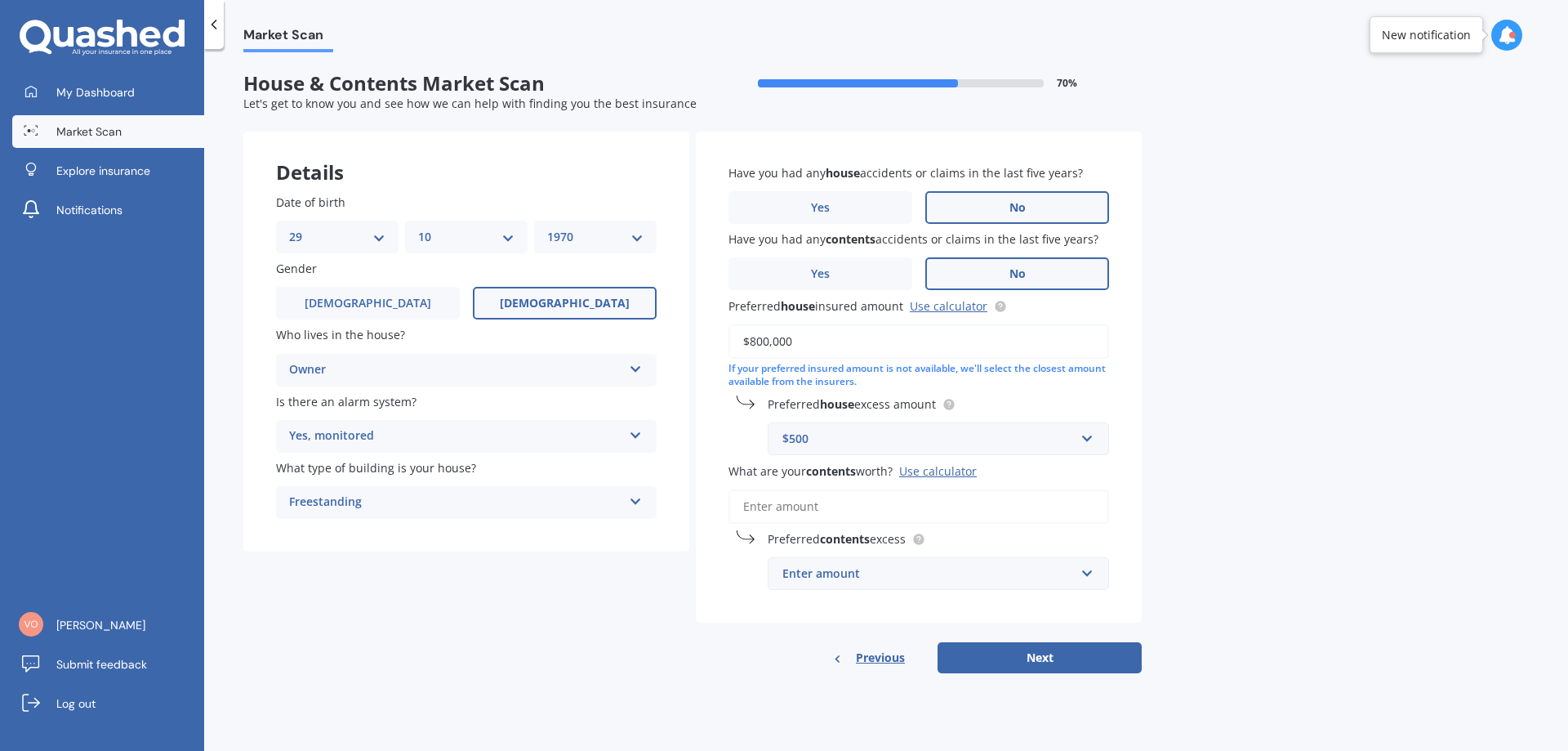
click at [890, 580] on div "Enter amount" at bounding box center [928, 573] width 292 height 18
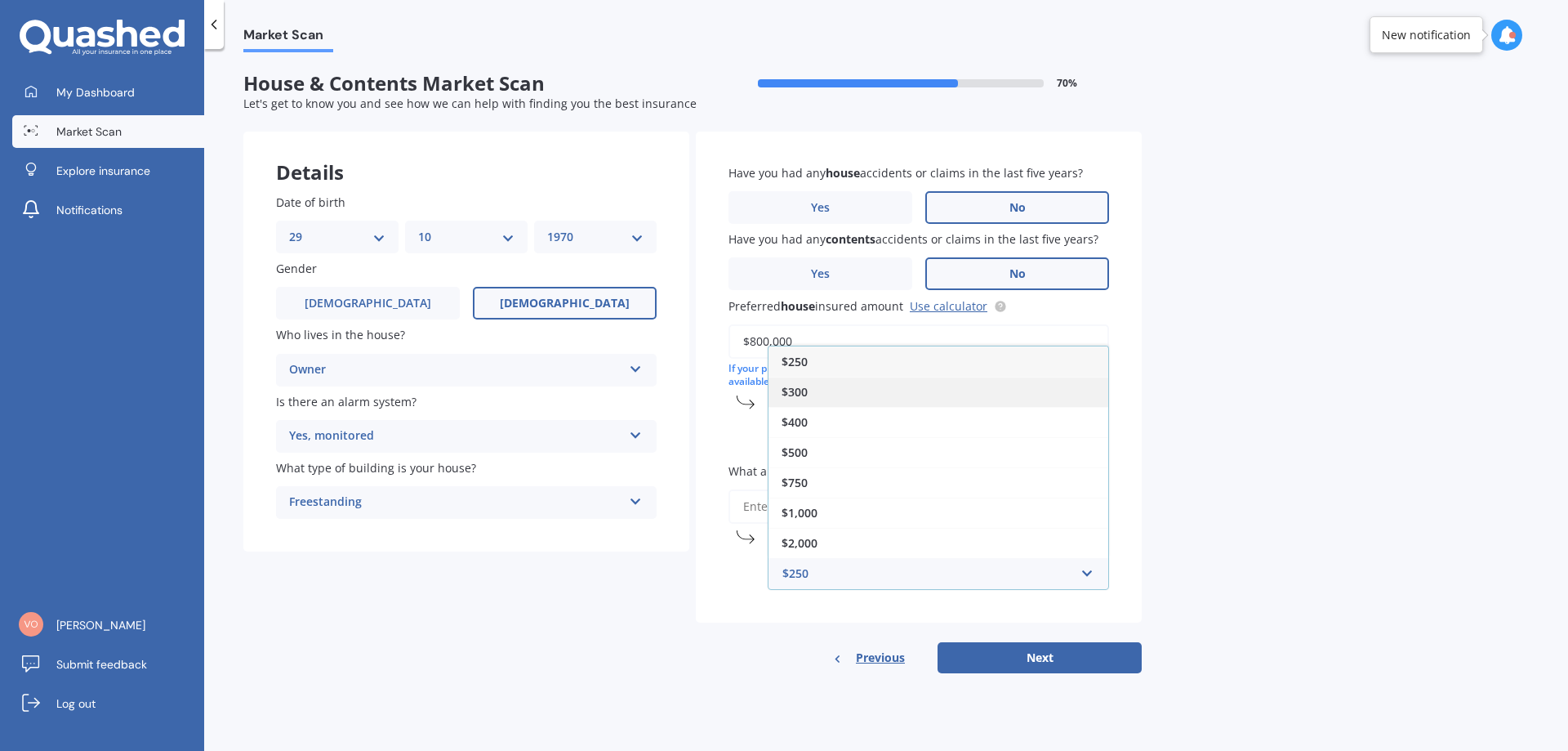
click at [827, 400] on div "$300" at bounding box center [938, 391] width 340 height 30
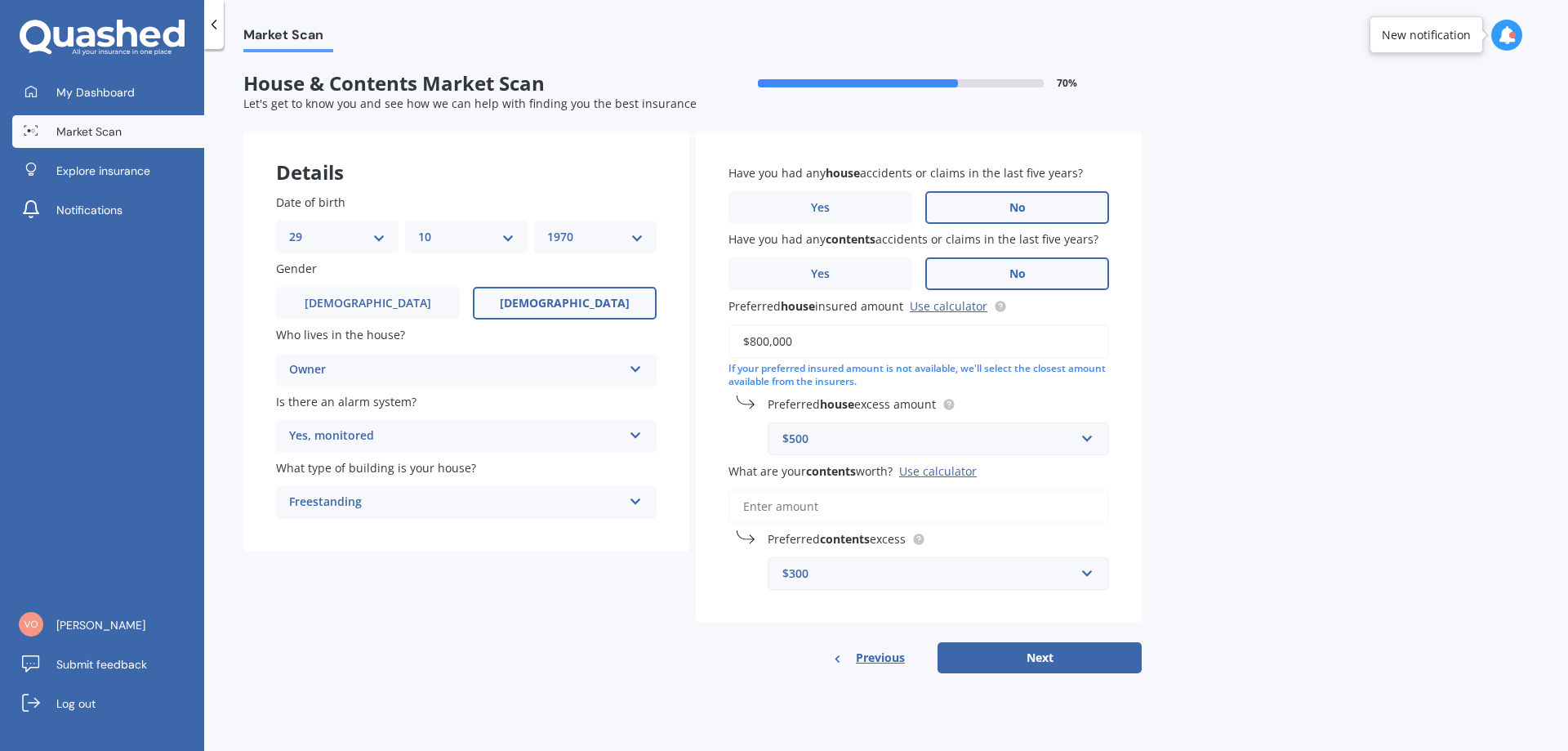
click at [844, 515] on input "What are your contents worth? Use calculator" at bounding box center [919, 507] width 380 height 35
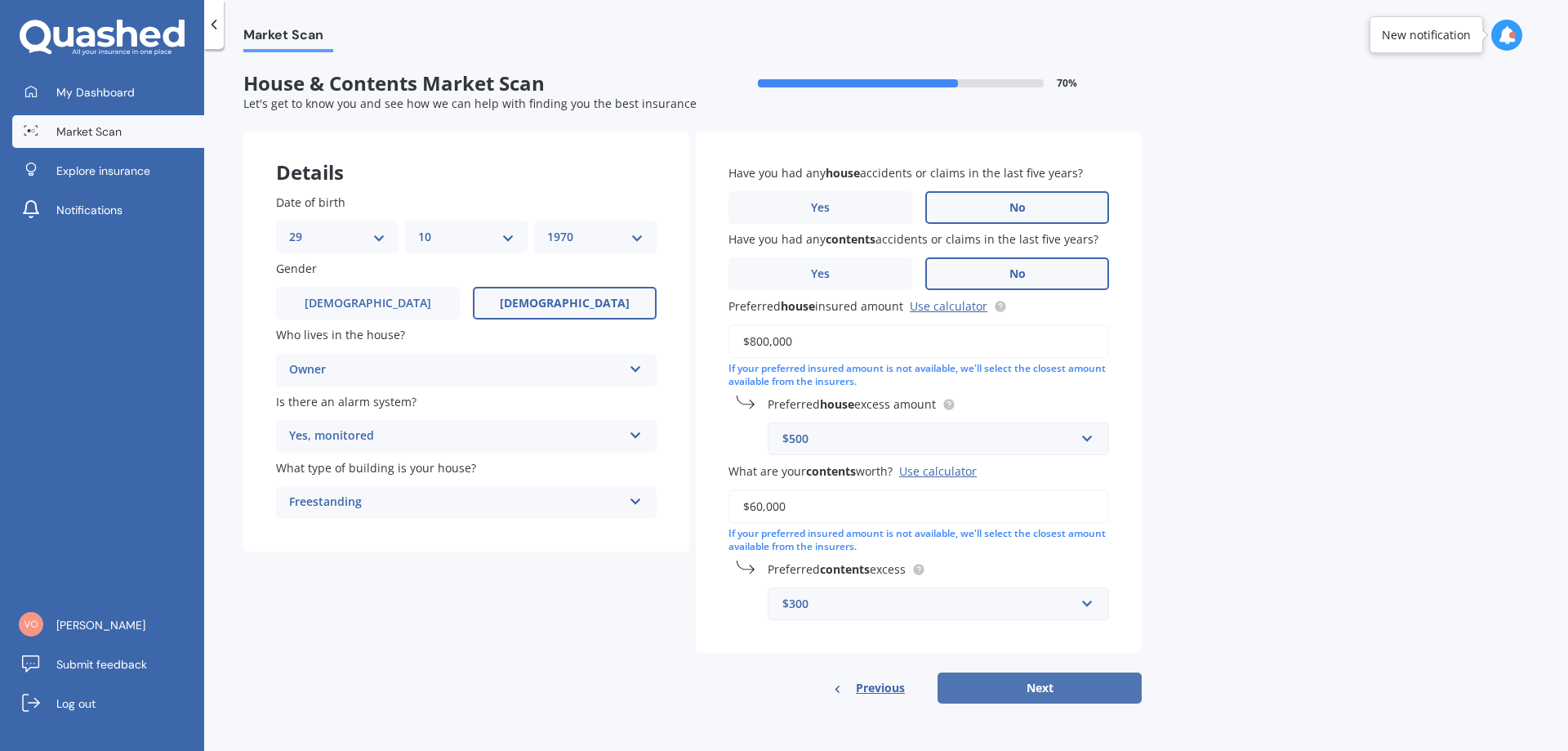
type input "$60,000"
click at [1016, 688] on button "Next" at bounding box center [1040, 687] width 205 height 31
select select "29"
select select "10"
select select "1970"
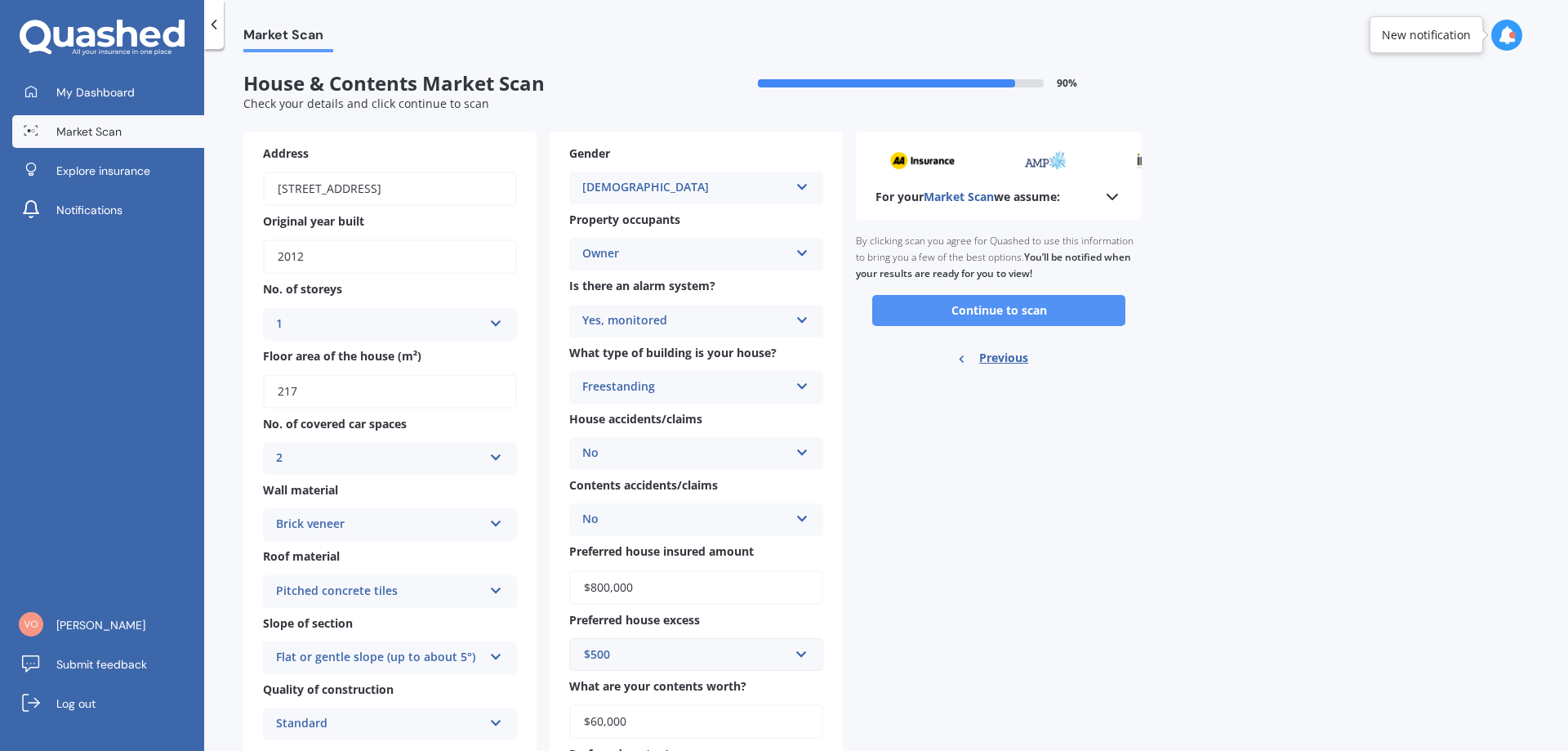
click at [1046, 315] on button "Continue to scan" at bounding box center [998, 310] width 253 height 31
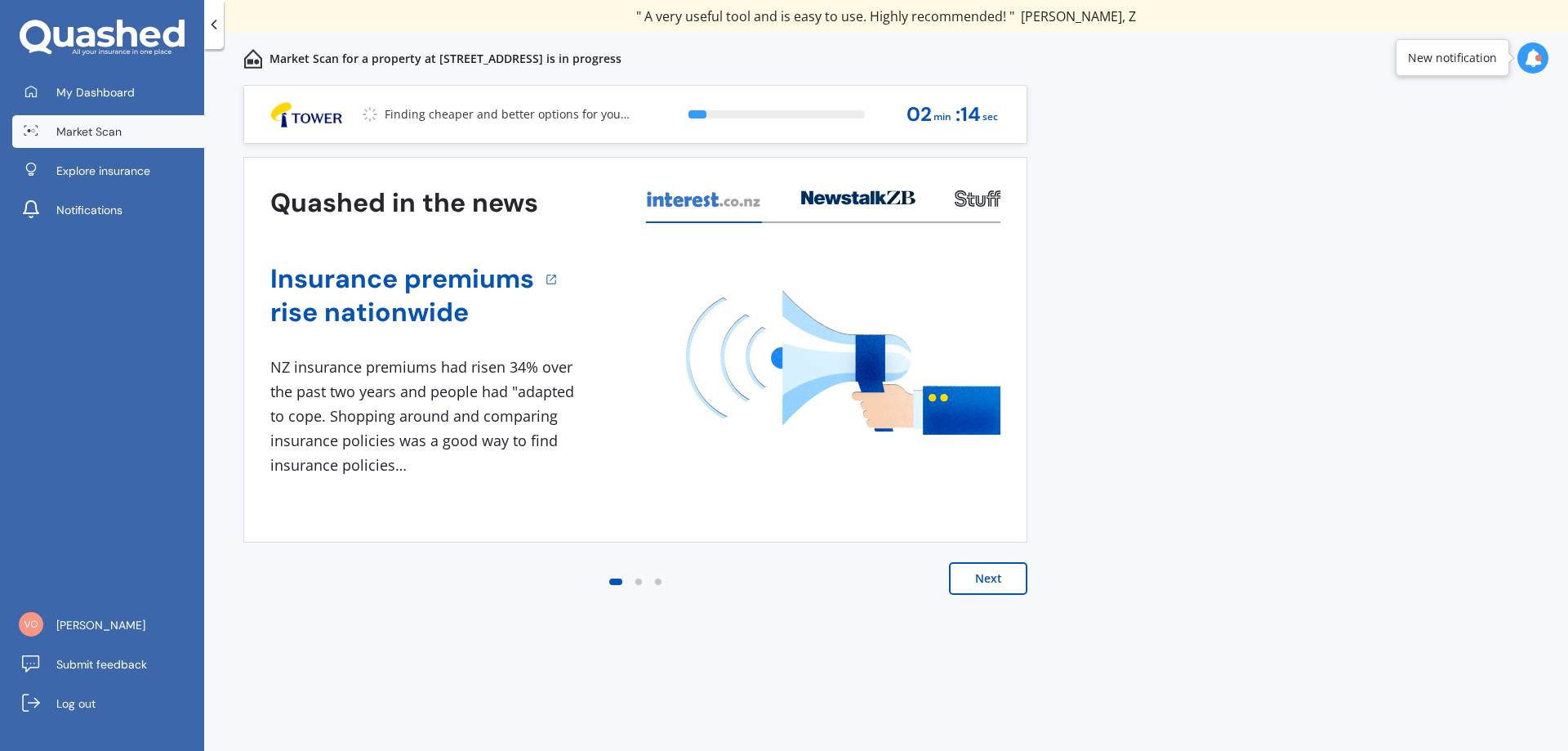
click at [1003, 586] on button "Next" at bounding box center [988, 578] width 78 height 33
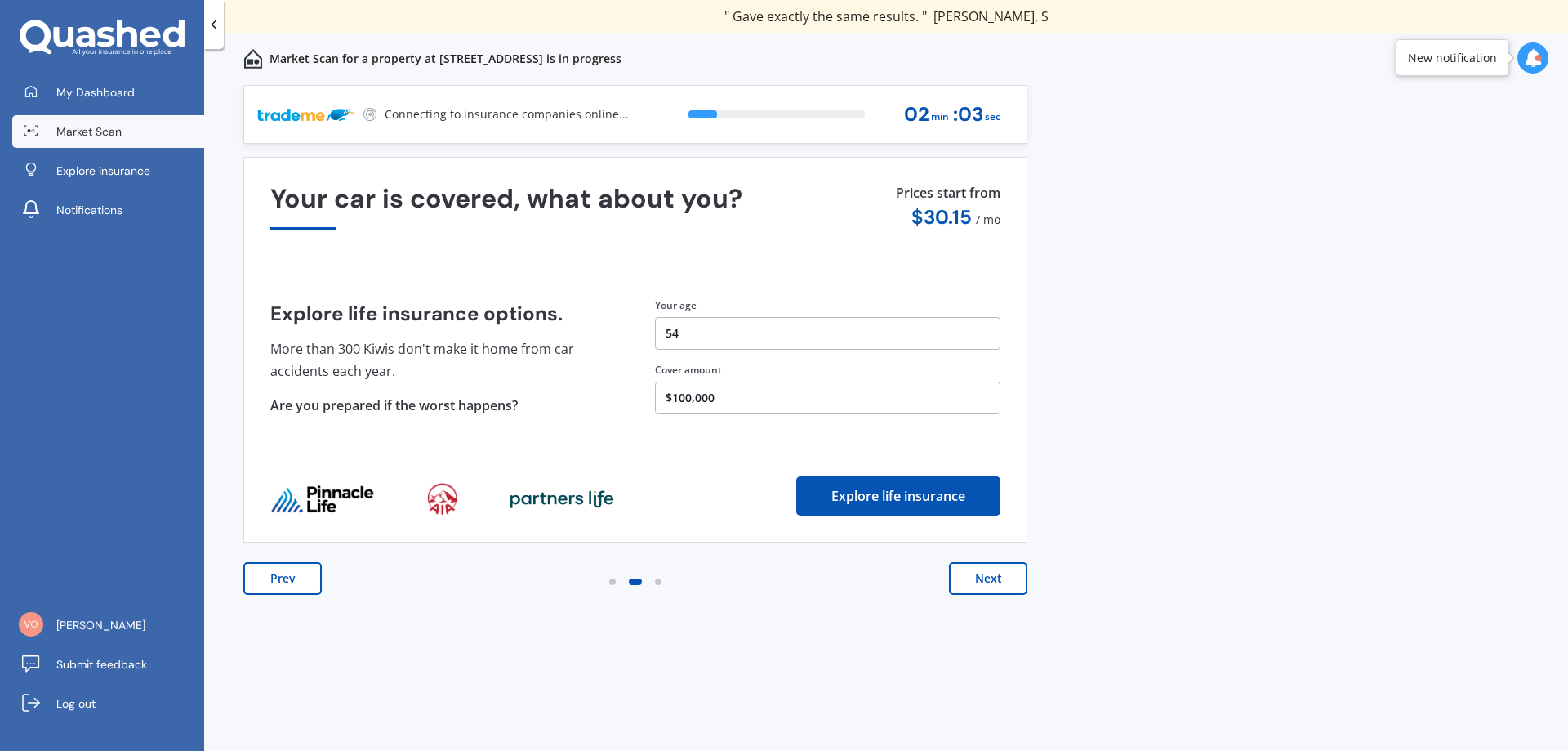
click at [1003, 586] on button "Next" at bounding box center [988, 578] width 78 height 33
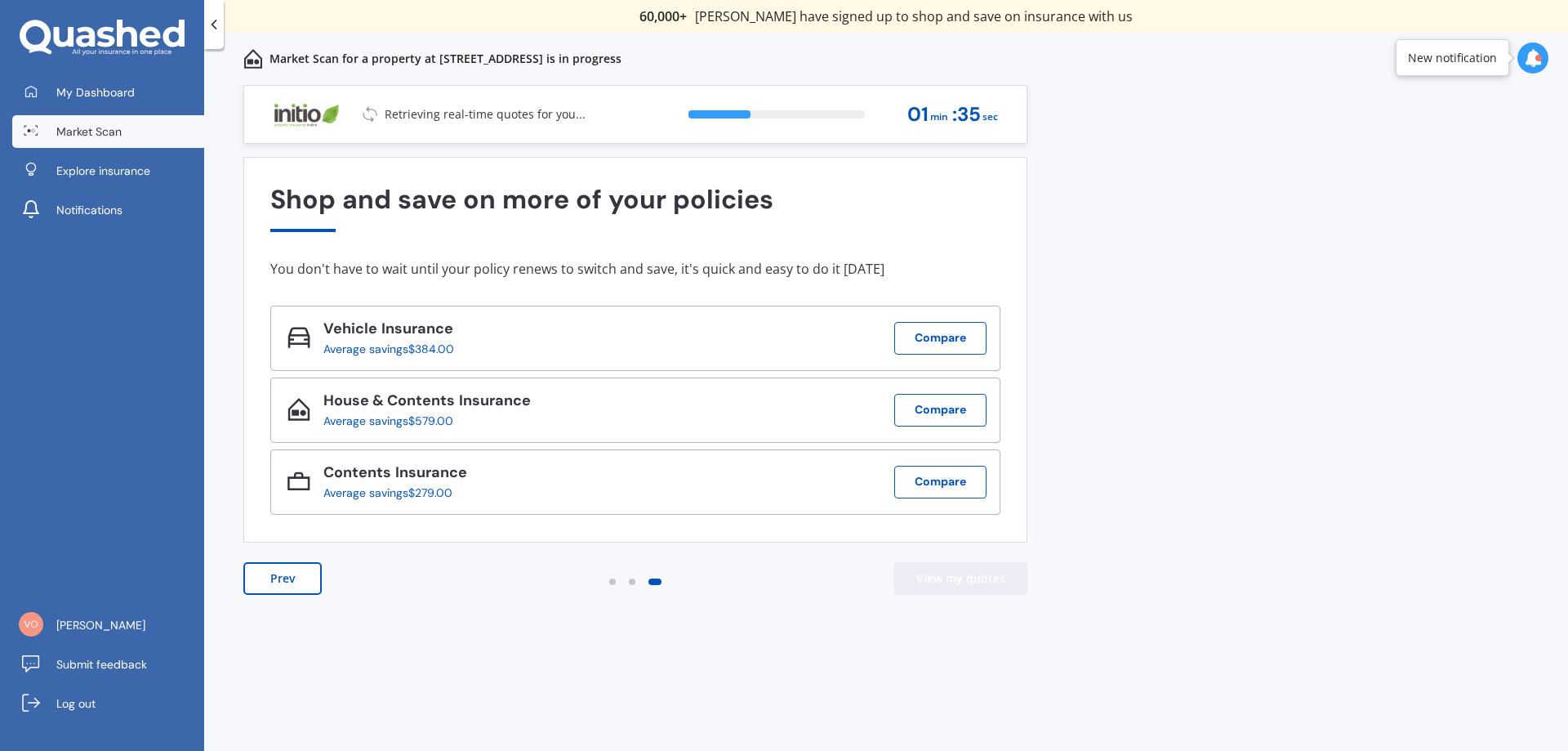
click at [958, 584] on button "View my quotes" at bounding box center [960, 578] width 133 height 33
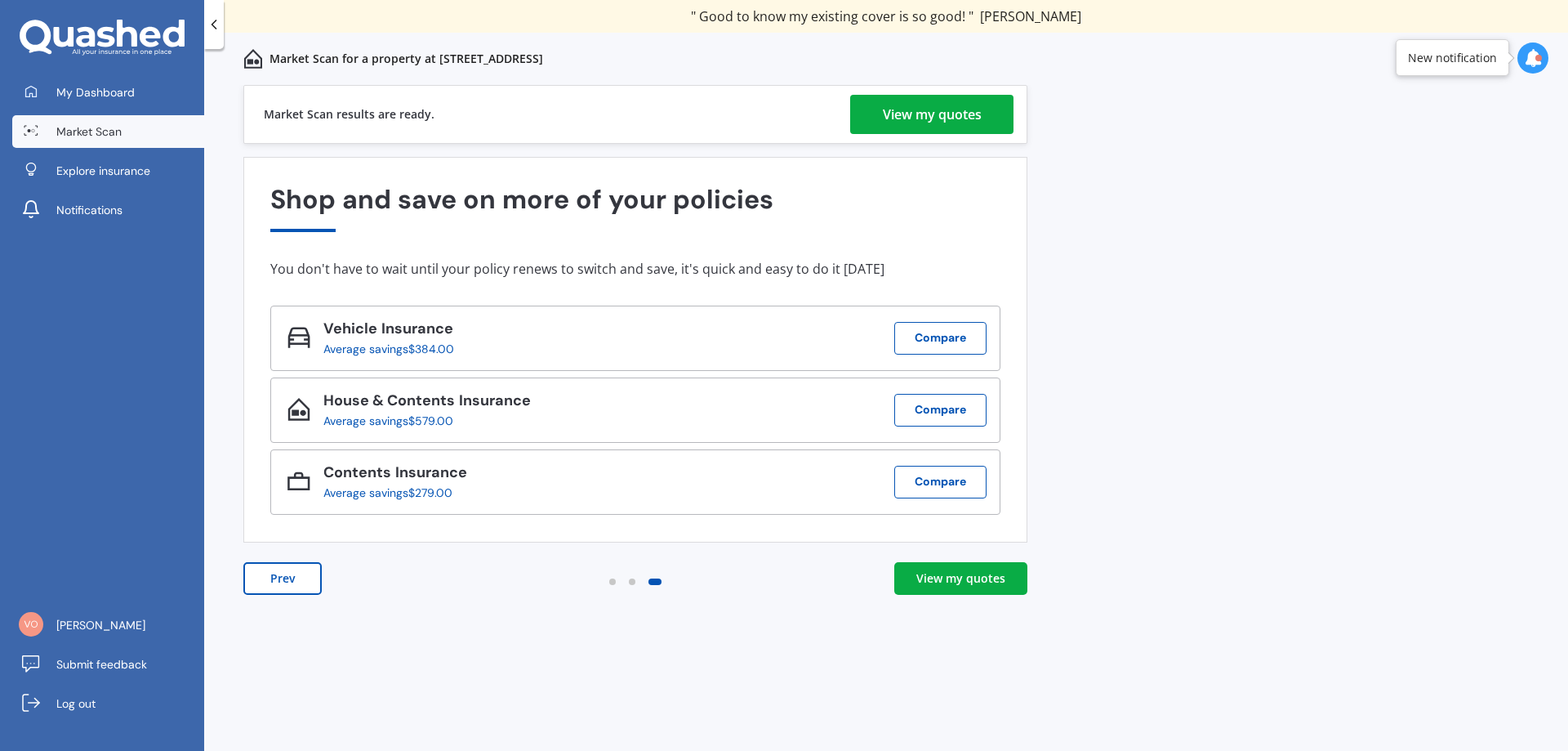
click at [920, 112] on div "View my quotes" at bounding box center [932, 113] width 99 height 39
